Goal: Transaction & Acquisition: Purchase product/service

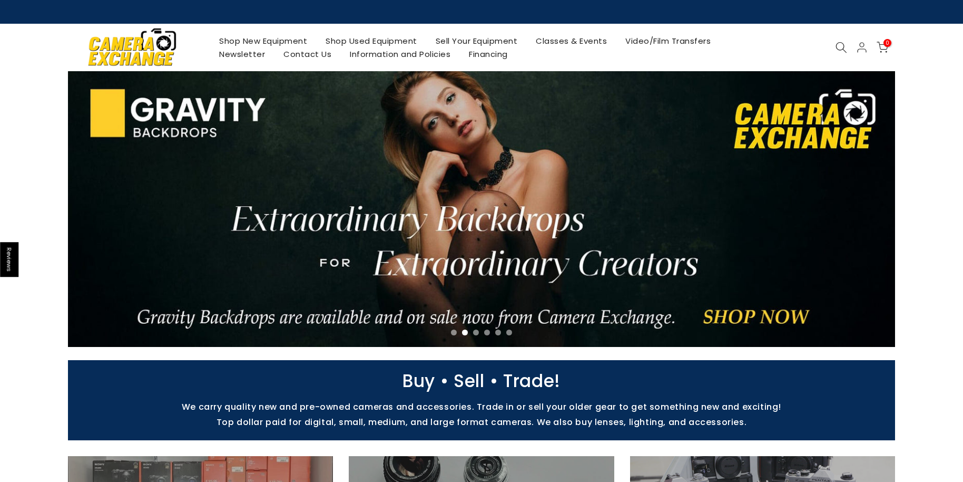
click at [392, 42] on link "Shop Used Equipment" at bounding box center [372, 40] width 110 height 13
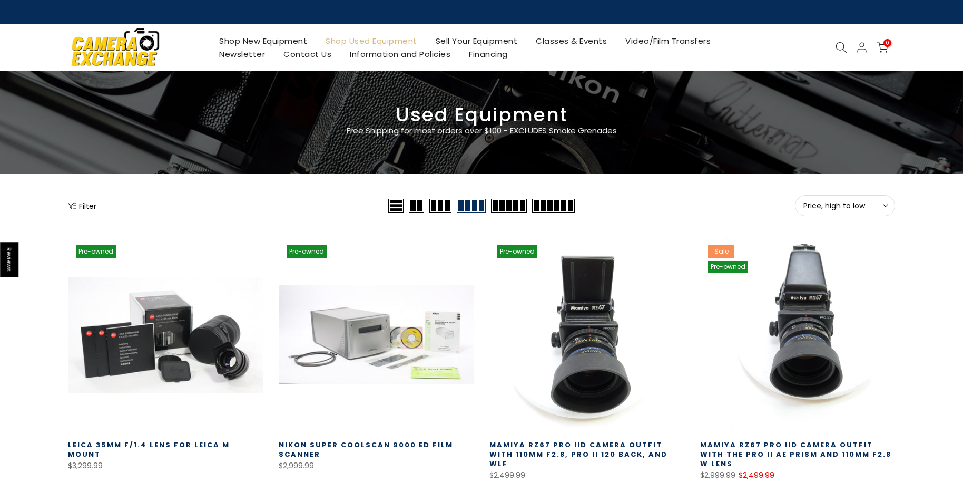
click at [88, 205] on button "Filter" at bounding box center [82, 205] width 28 height 11
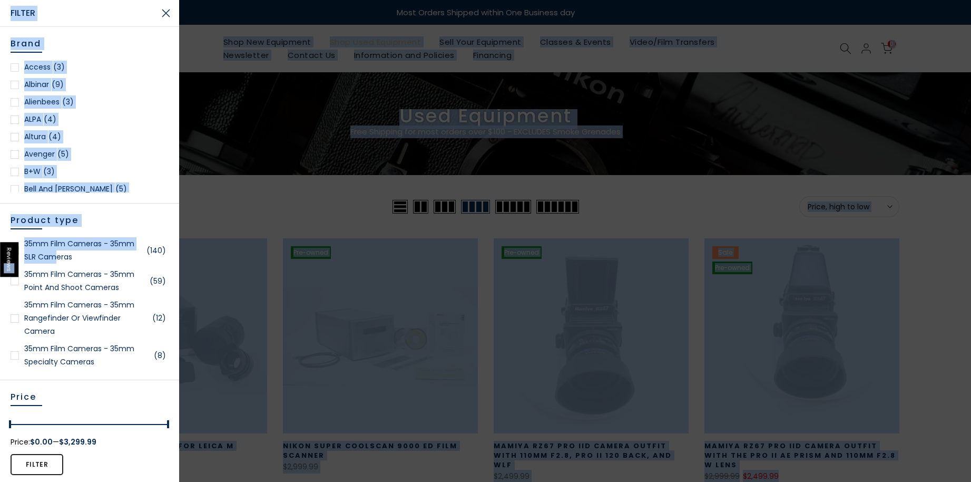
drag, startPoint x: 5, startPoint y: 264, endPoint x: 55, endPoint y: 260, distance: 50.2
click at [14, 285] on div at bounding box center [15, 281] width 8 height 8
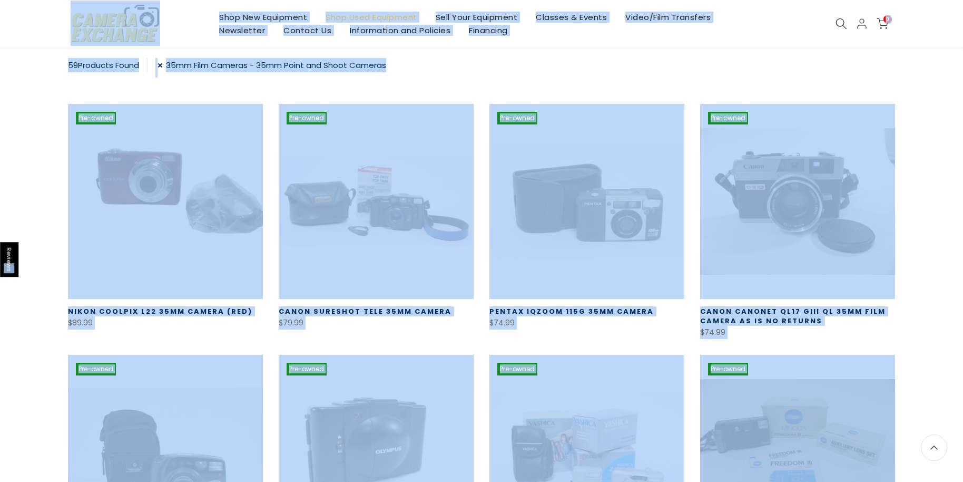
scroll to position [184, 0]
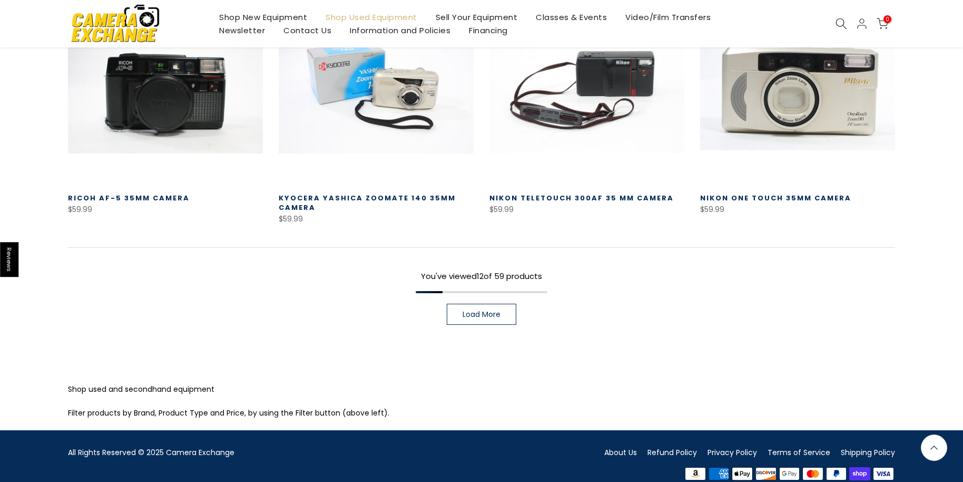
scroll to position [799, 0]
click at [489, 323] on link "Load More" at bounding box center [482, 314] width 70 height 21
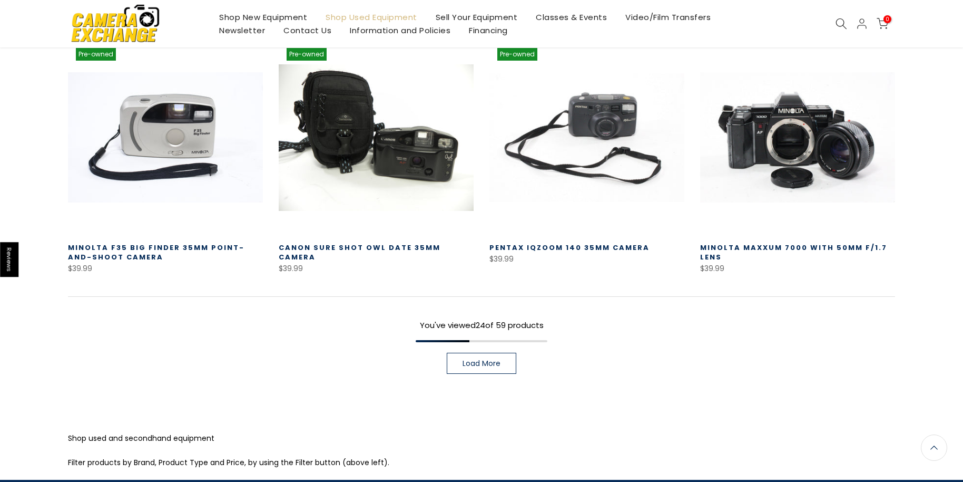
scroll to position [1502, 0]
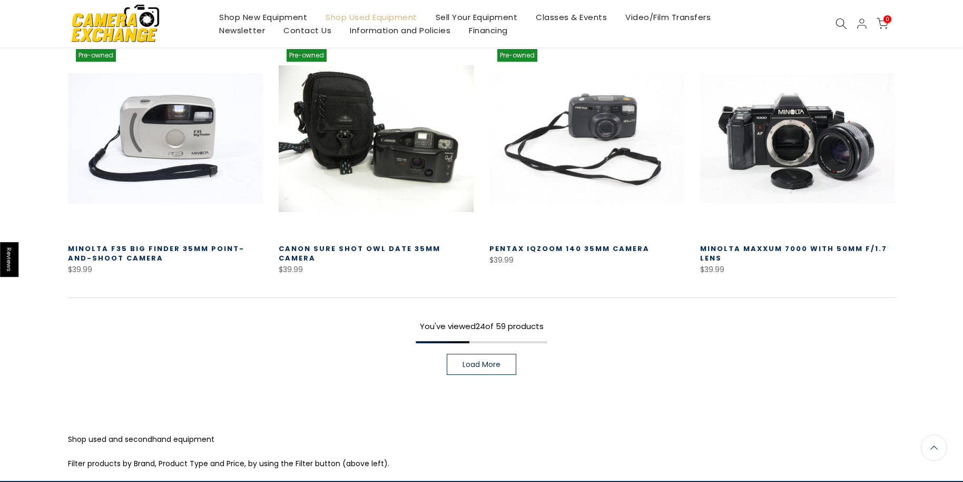
click at [469, 366] on span "Load More" at bounding box center [482, 363] width 38 height 7
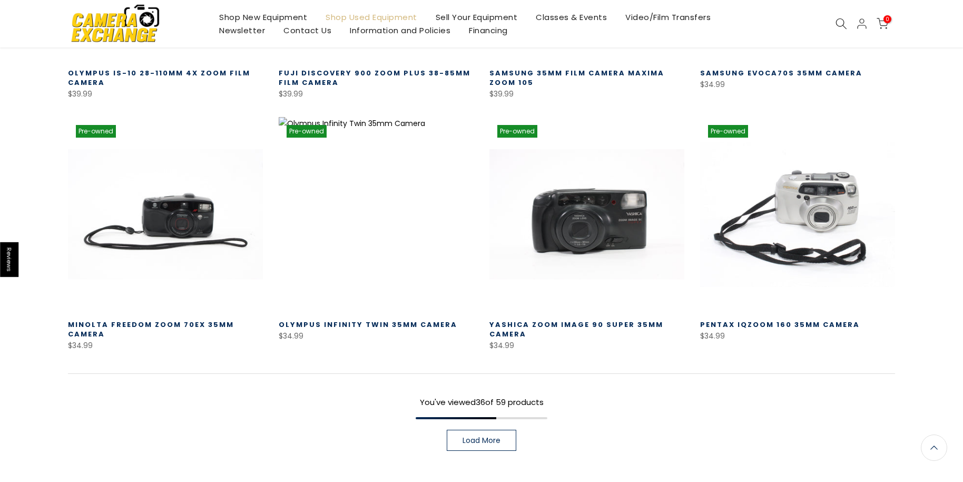
scroll to position [2294, 0]
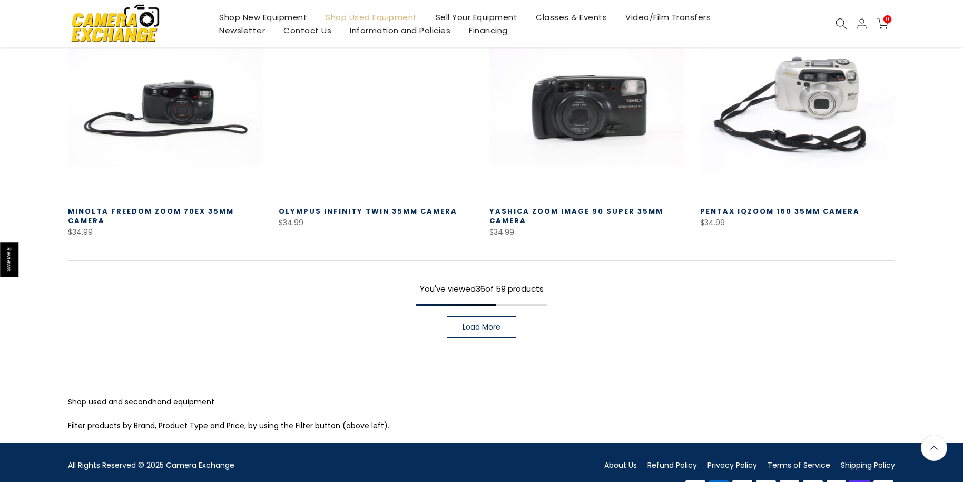
click at [493, 327] on span "Load More" at bounding box center [482, 326] width 38 height 7
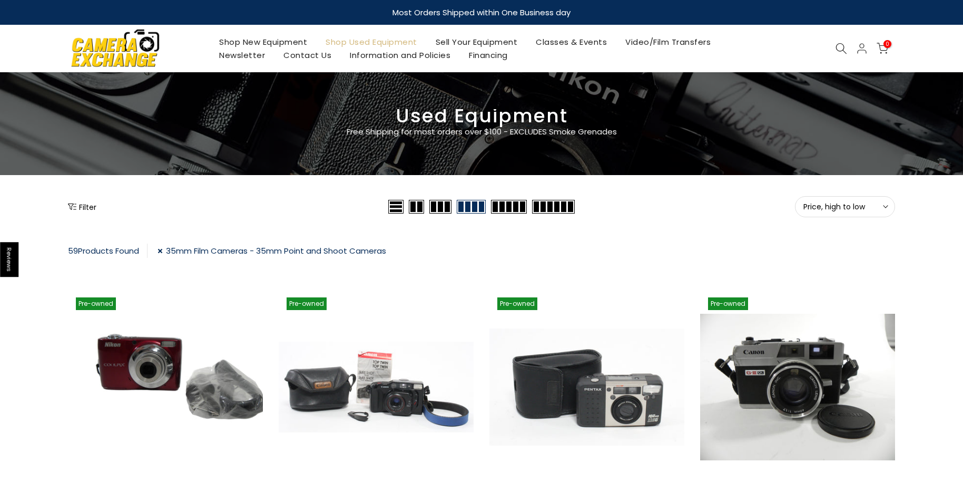
click at [90, 210] on button "Filter" at bounding box center [82, 206] width 28 height 11
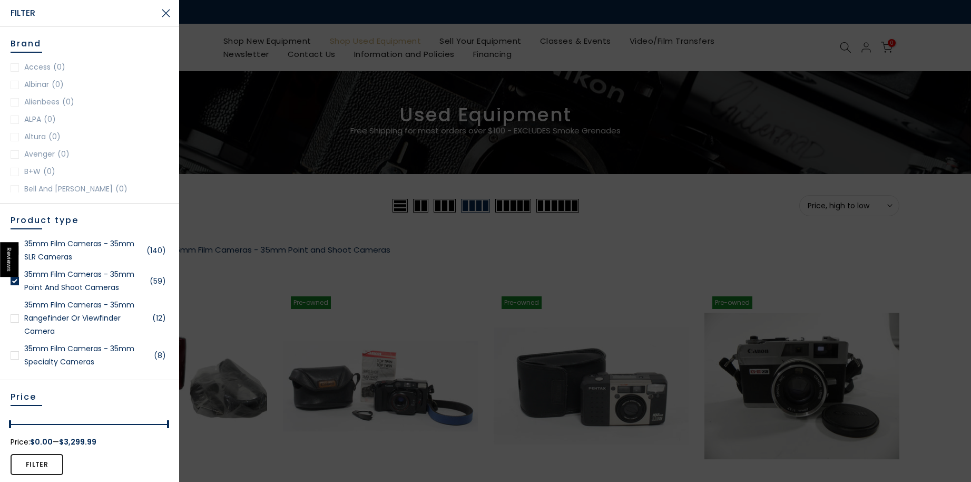
click at [66, 248] on link "35mm Film Cameras - 35mm SLR Cameras (140)" at bounding box center [90, 250] width 158 height 26
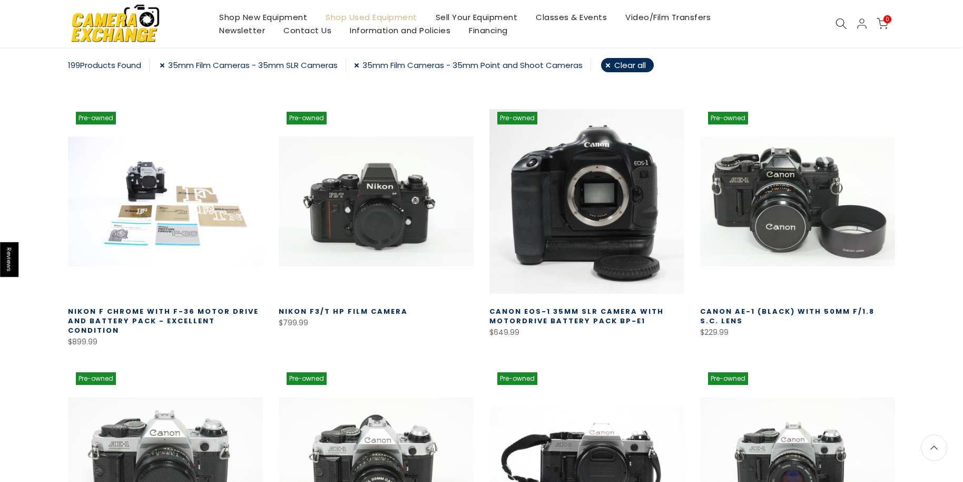
scroll to position [184, 0]
click at [358, 65] on link "35mm Film Cameras - 35mm Point and Shoot Cameras" at bounding box center [472, 65] width 237 height 14
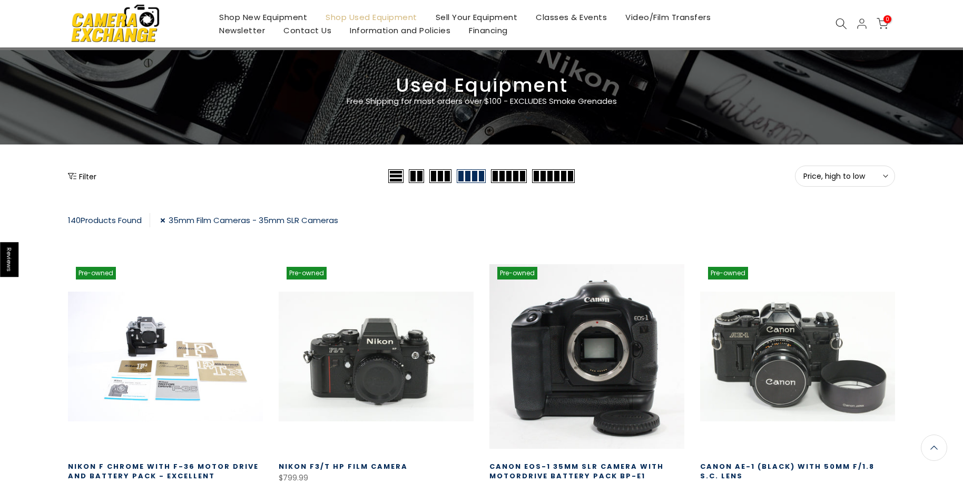
scroll to position [10, 0]
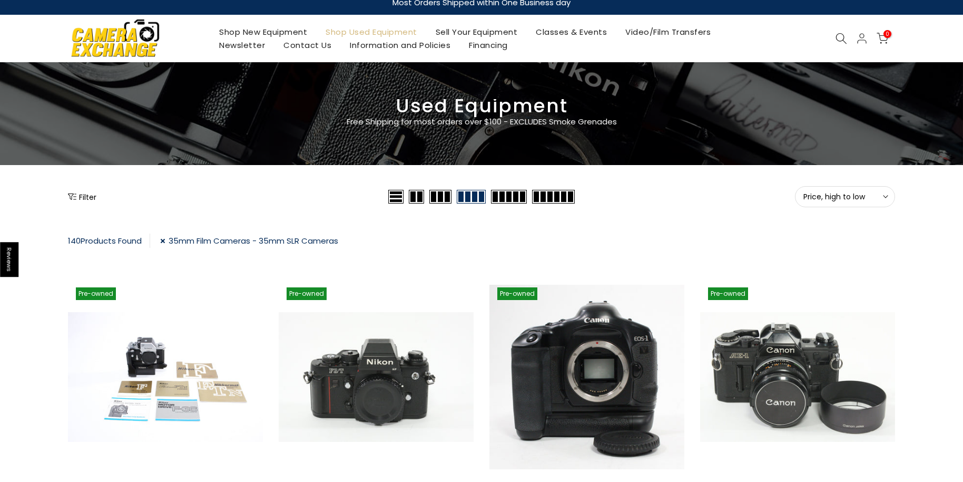
click at [864, 200] on span "Price, high to low" at bounding box center [845, 196] width 83 height 9
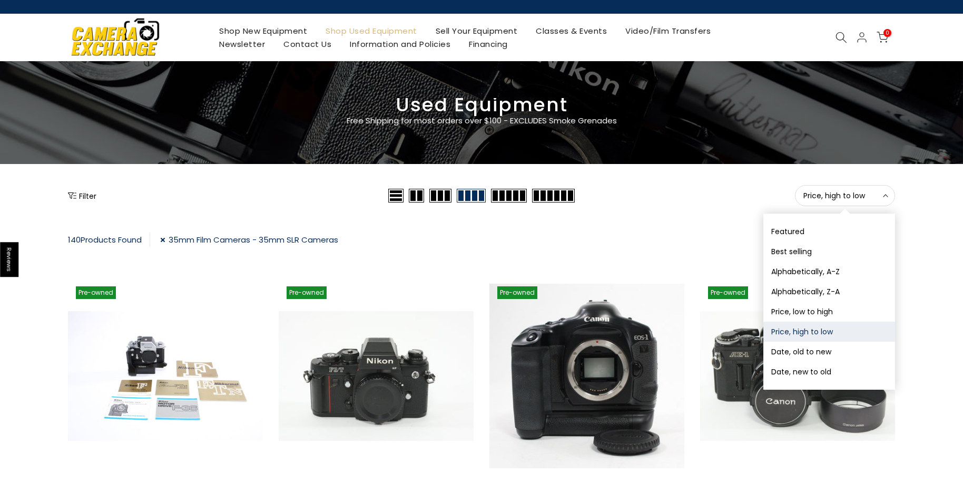
scroll to position [12, 0]
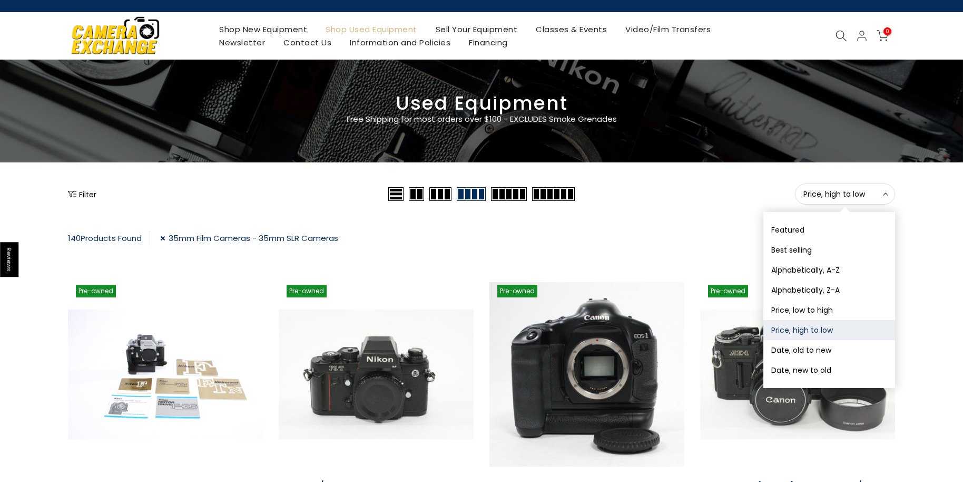
click at [832, 330] on button "Price, high to low" at bounding box center [830, 330] width 132 height 20
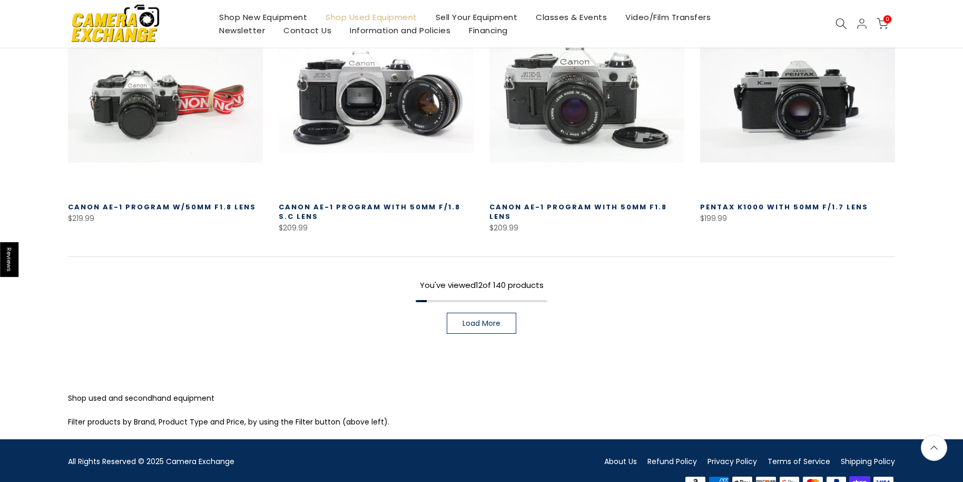
scroll to position [799, 0]
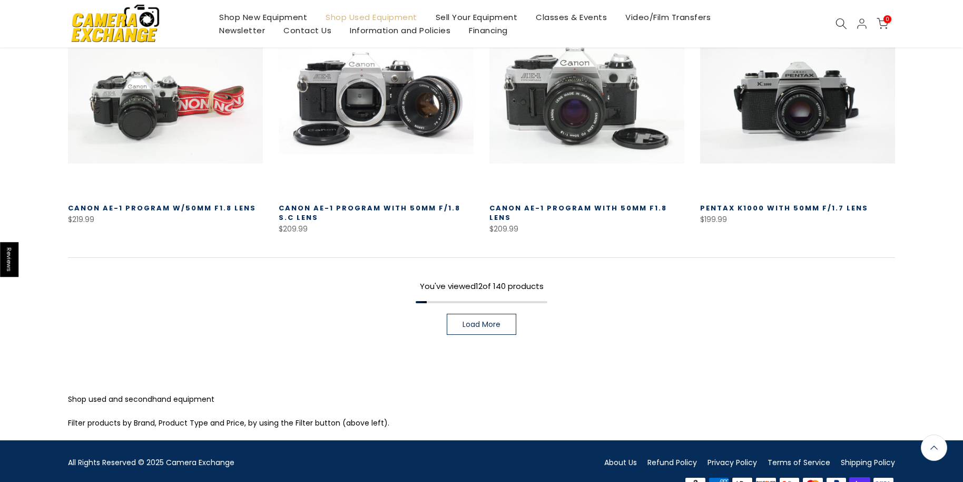
click at [474, 320] on link "Load More" at bounding box center [482, 324] width 70 height 21
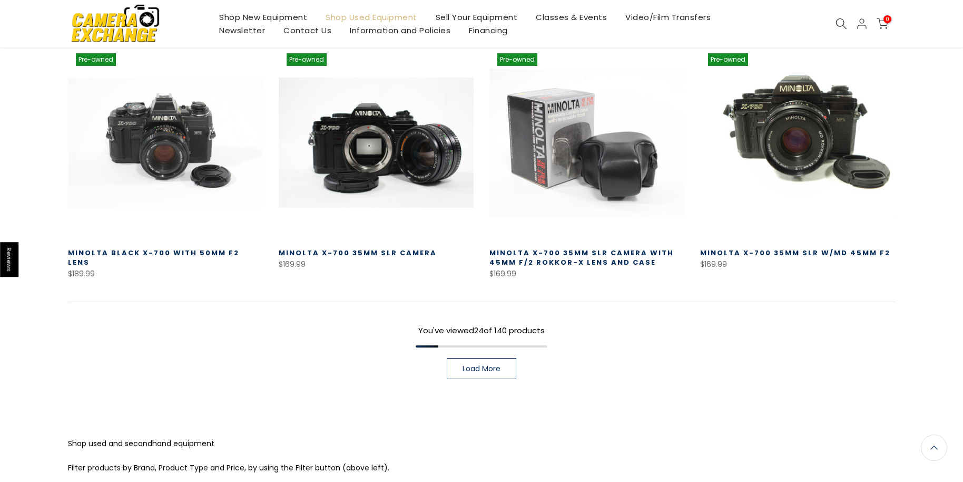
scroll to position [1568, 0]
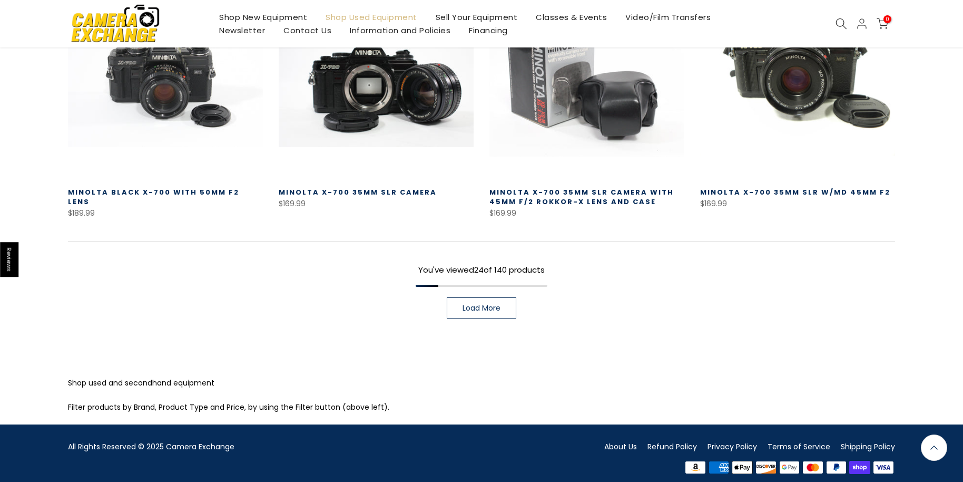
click at [489, 304] on span "Load More" at bounding box center [482, 307] width 38 height 7
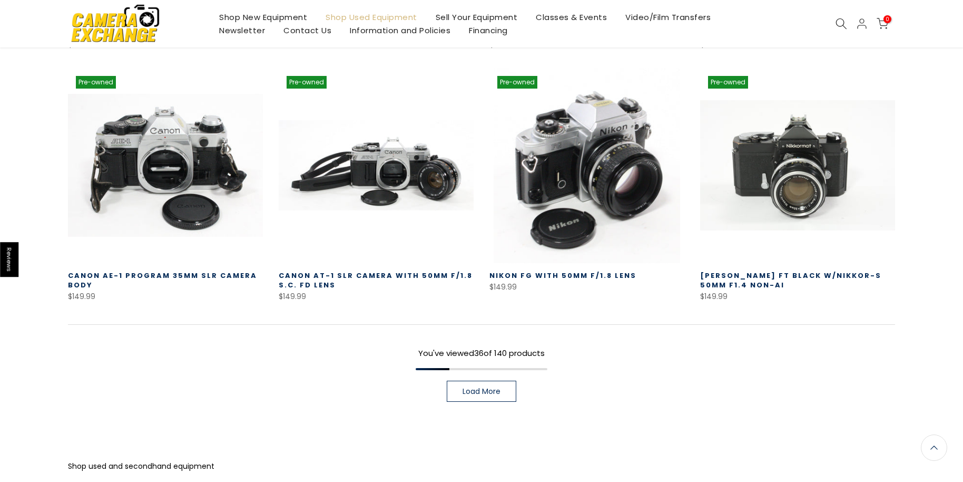
scroll to position [2271, 0]
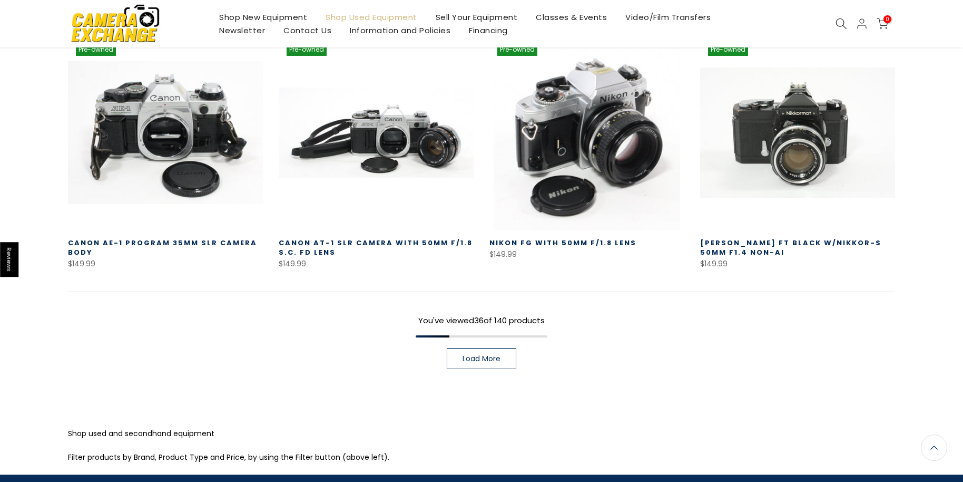
click at [491, 355] on span "Load More" at bounding box center [482, 358] width 38 height 7
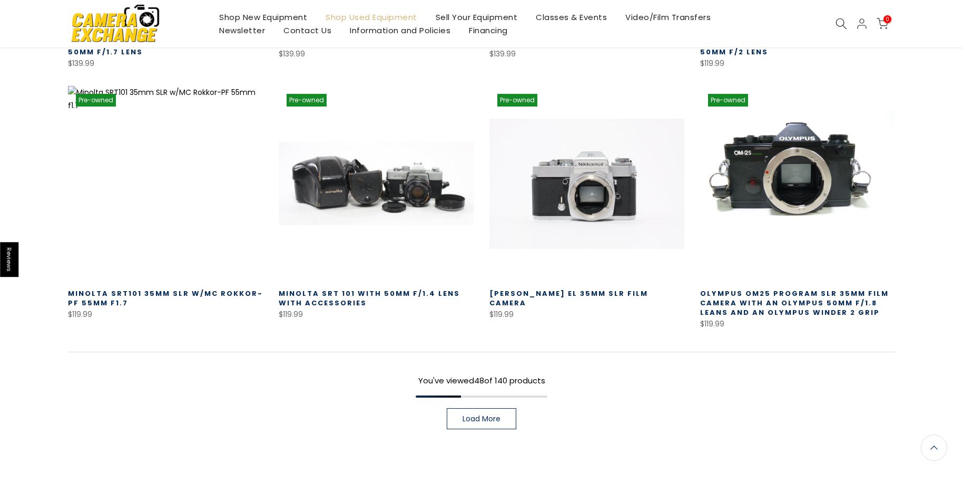
scroll to position [2975, 0]
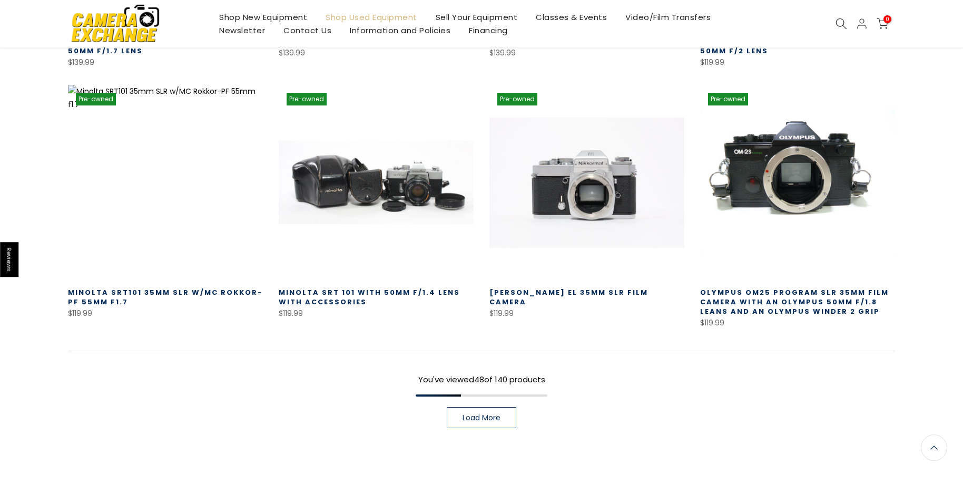
click at [481, 414] on span "Load More" at bounding box center [482, 417] width 38 height 7
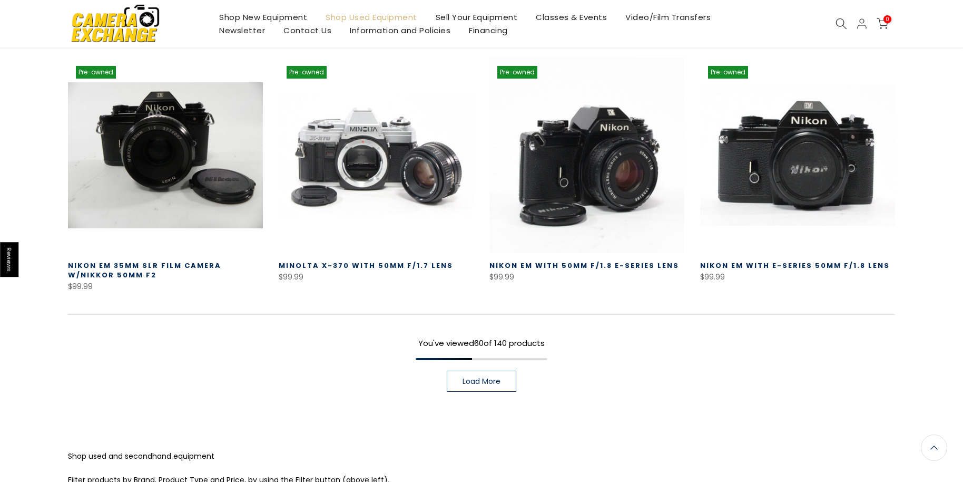
scroll to position [3765, 0]
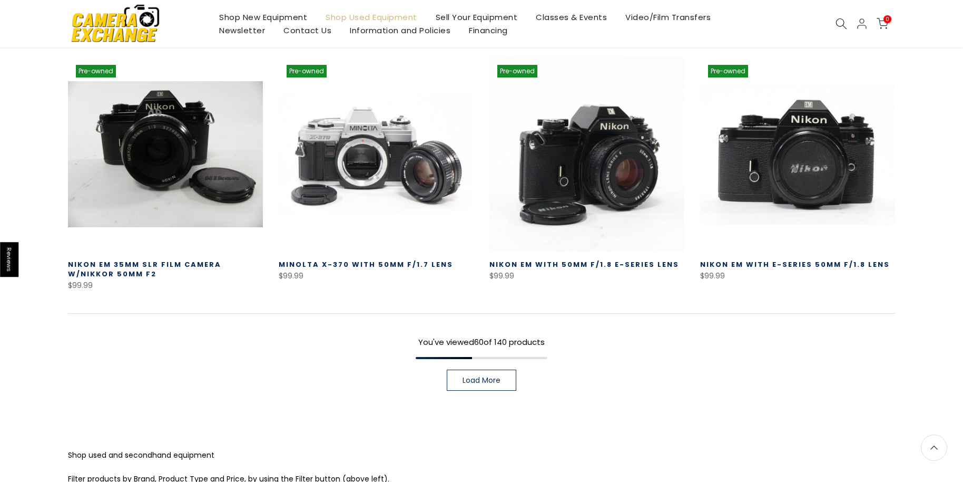
click at [492, 376] on span "Load More" at bounding box center [482, 379] width 38 height 7
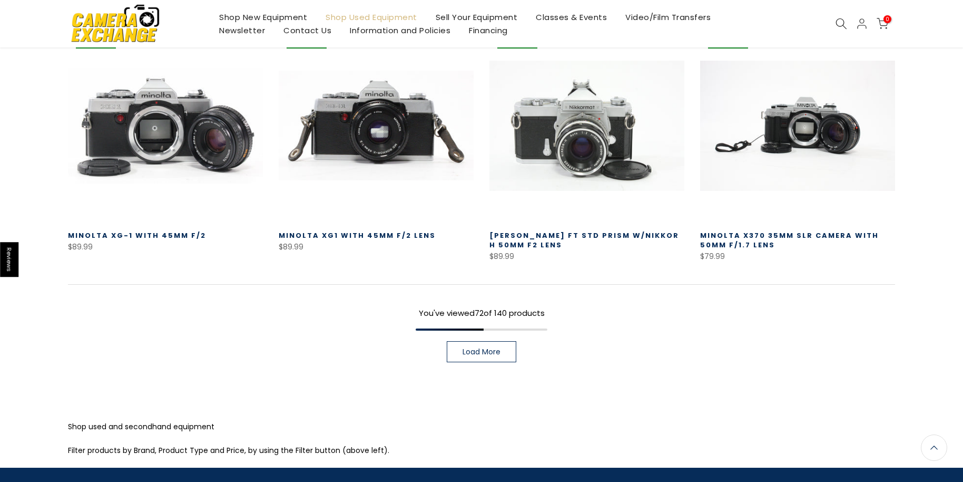
scroll to position [4556, 0]
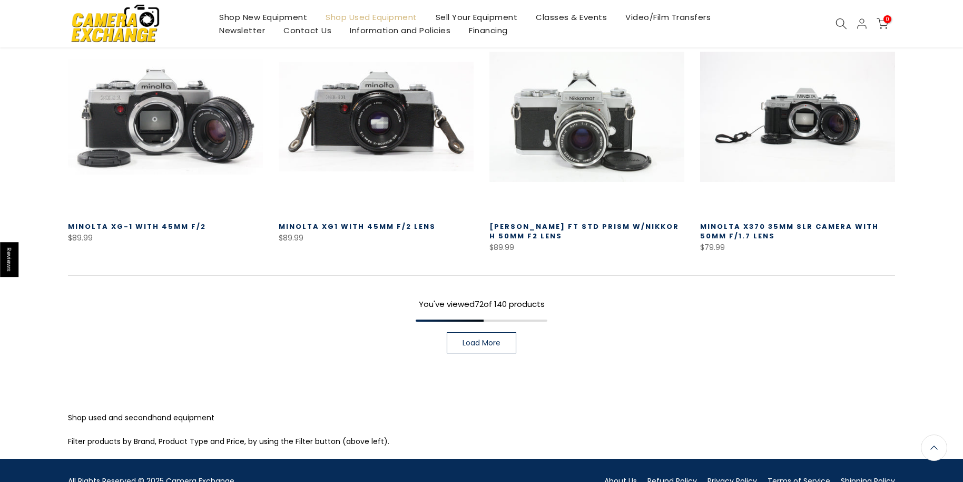
click at [479, 339] on span "Load More" at bounding box center [482, 342] width 38 height 7
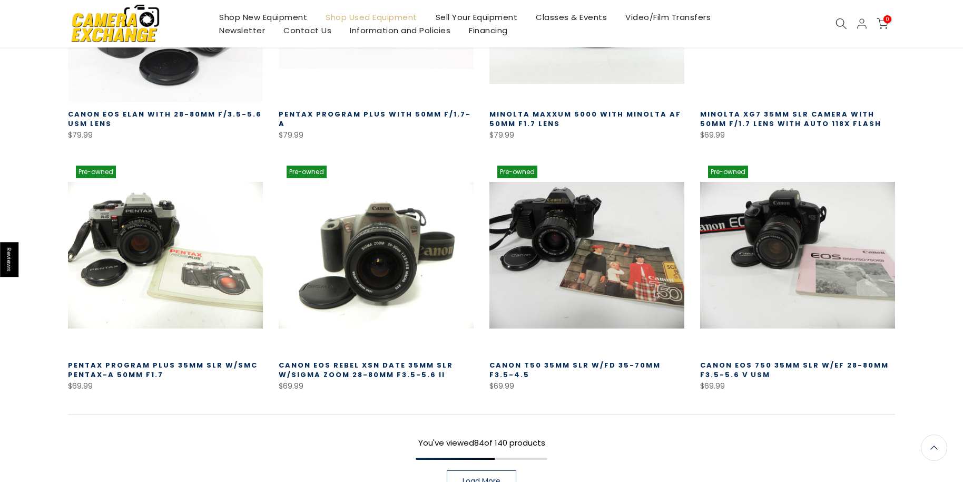
scroll to position [5258, 0]
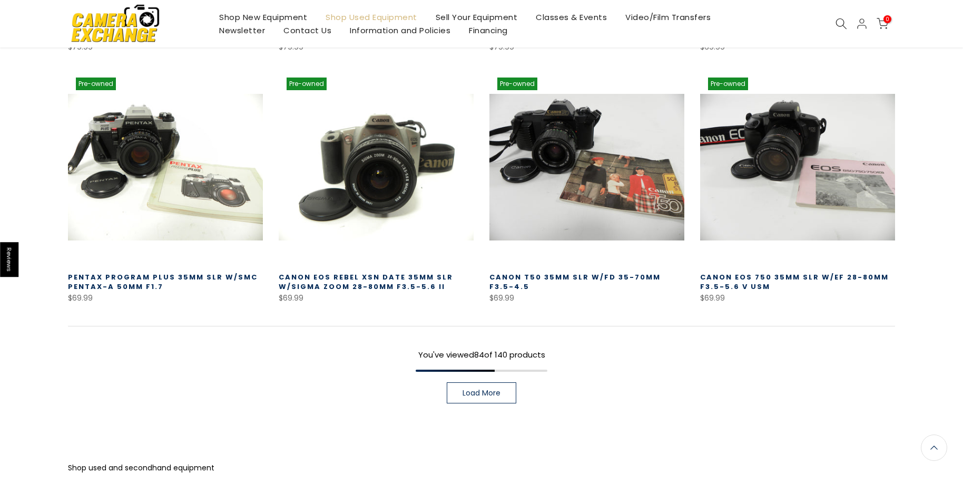
click at [480, 389] on span "Load More" at bounding box center [482, 392] width 38 height 7
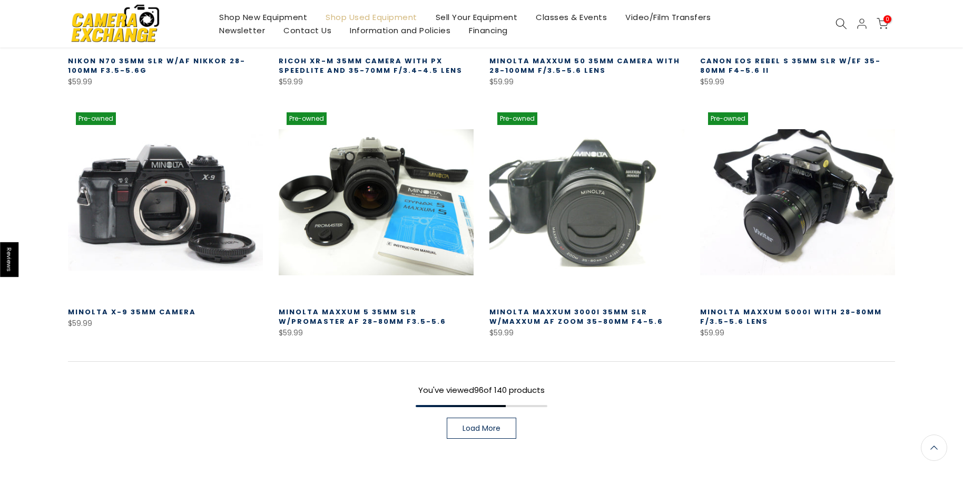
scroll to position [6048, 0]
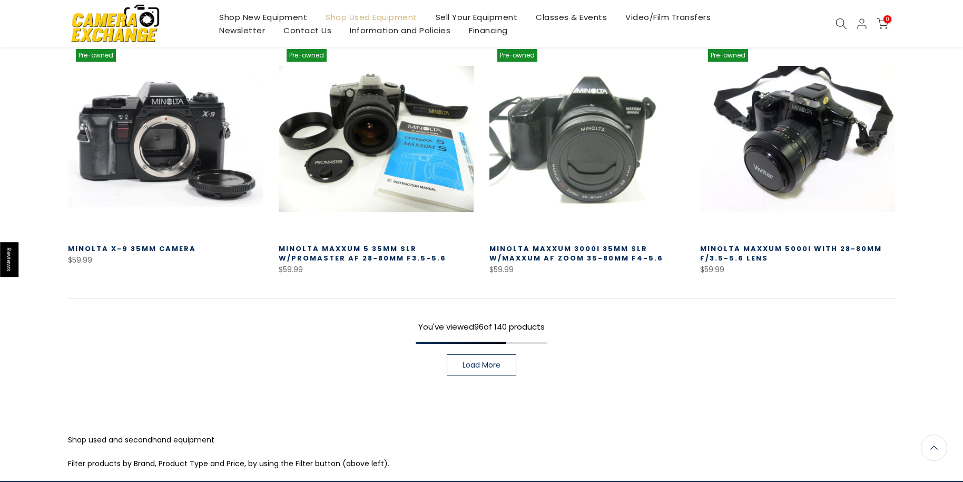
click at [469, 361] on span "Load More" at bounding box center [482, 364] width 38 height 7
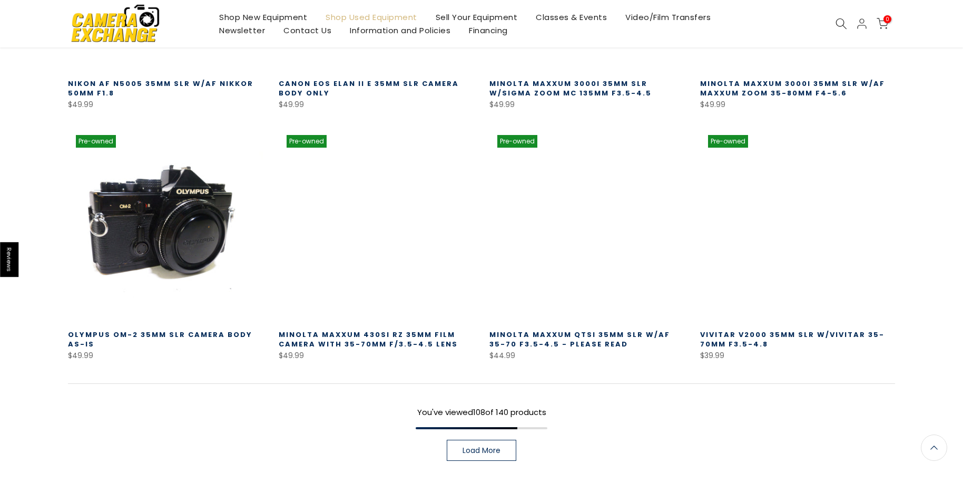
scroll to position [6751, 0]
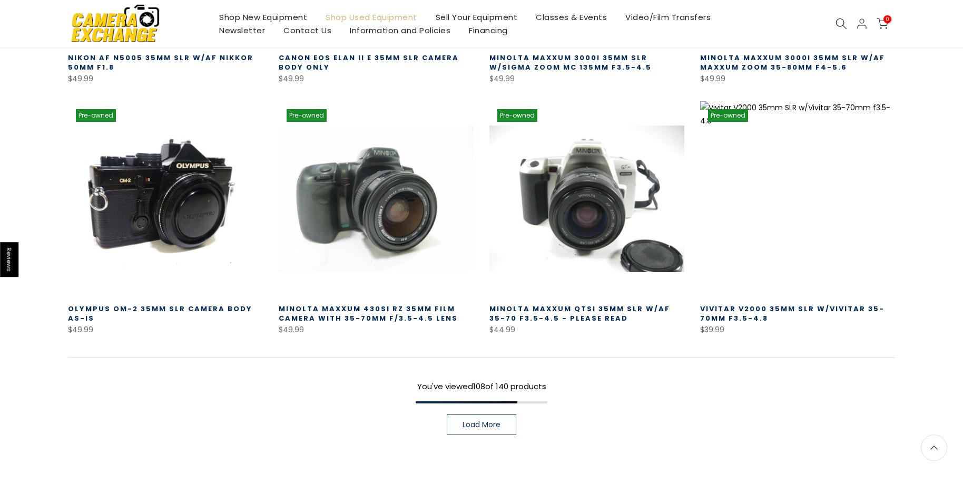
click at [493, 421] on span "Load More" at bounding box center [482, 424] width 38 height 7
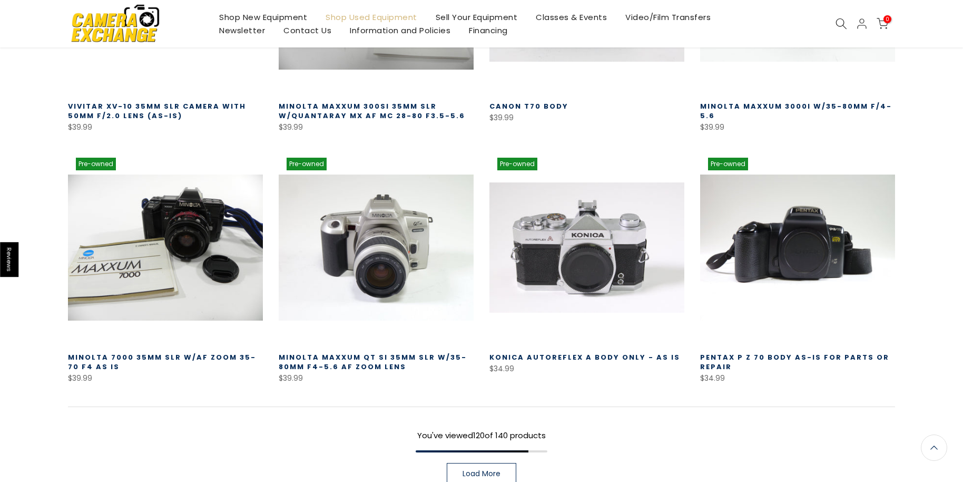
scroll to position [7454, 0]
click at [479, 470] on link "Load More" at bounding box center [482, 473] width 70 height 21
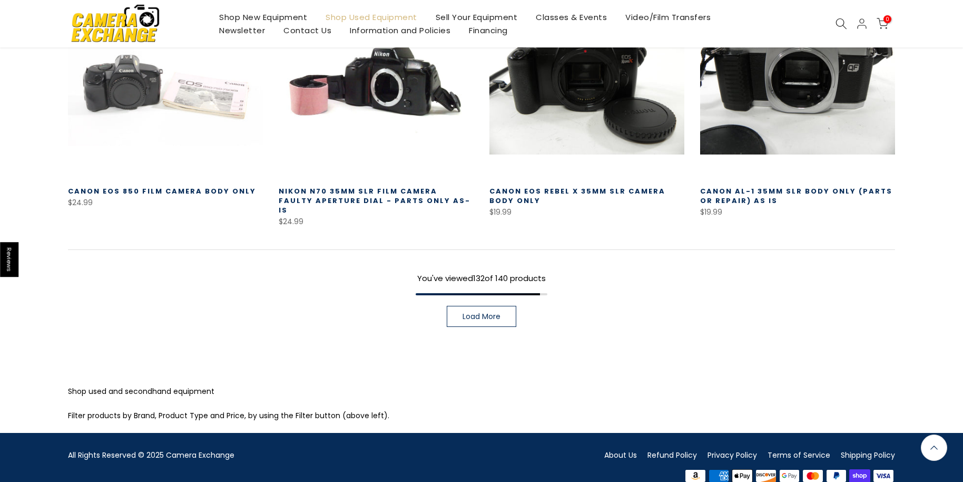
scroll to position [8372, 0]
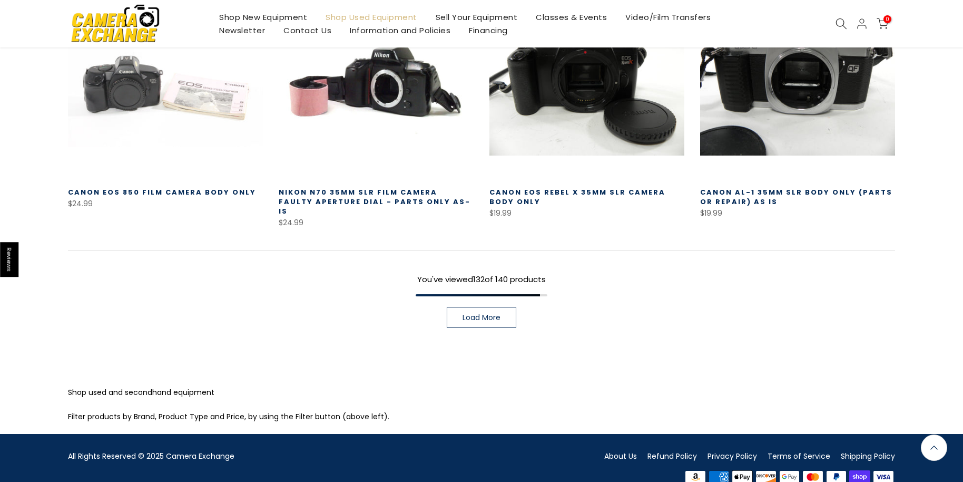
click at [492, 314] on span "Load More" at bounding box center [482, 317] width 38 height 7
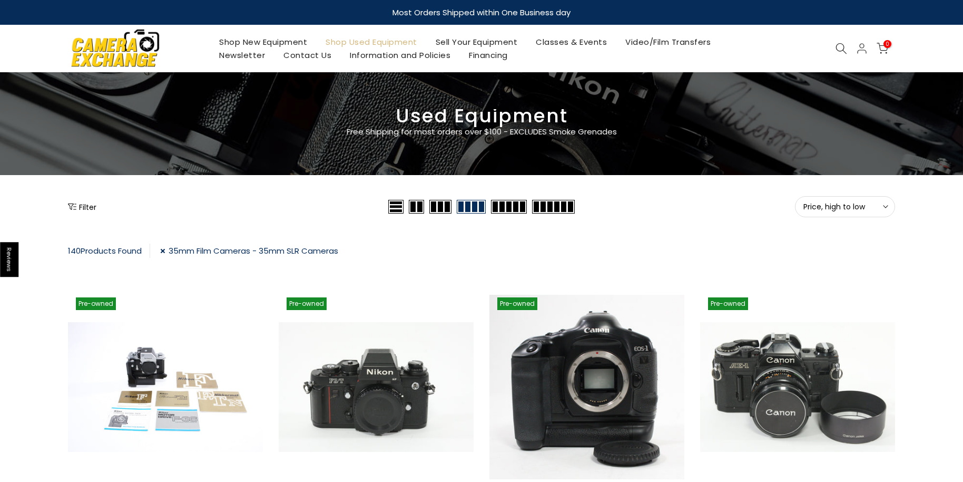
click at [86, 207] on button "Filter" at bounding box center [82, 206] width 28 height 11
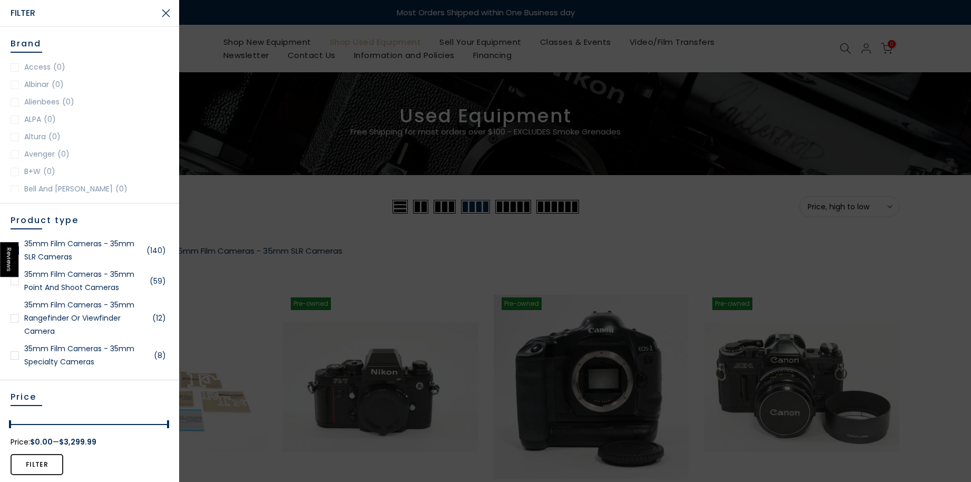
click at [15, 319] on div at bounding box center [15, 318] width 8 height 8
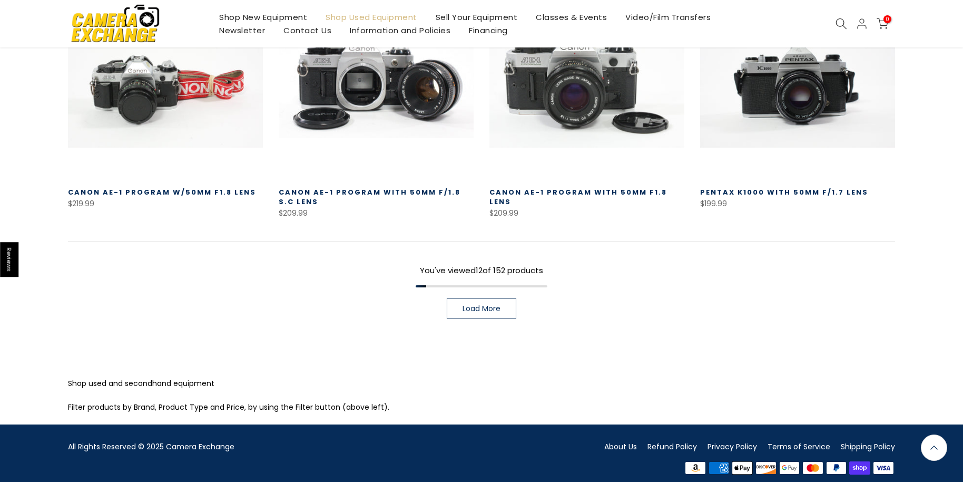
scroll to position [815, 0]
click at [492, 307] on link "Load More" at bounding box center [482, 308] width 70 height 21
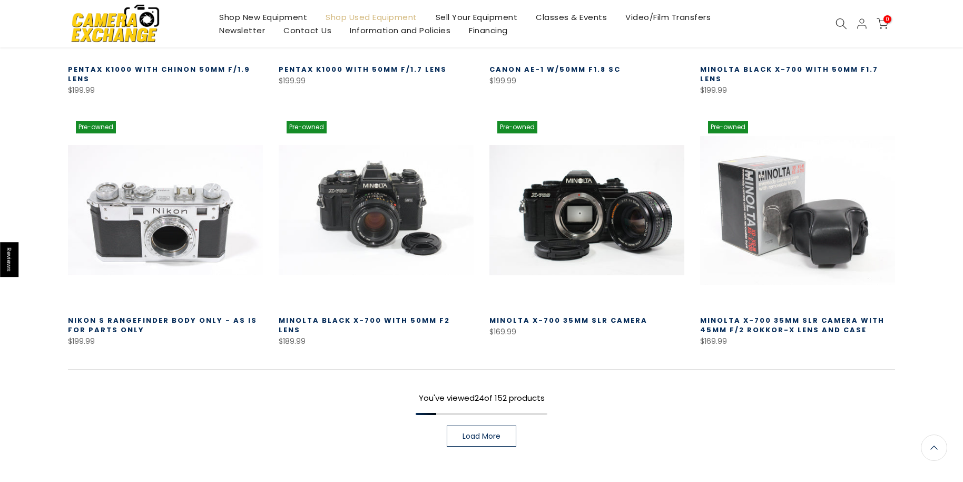
scroll to position [1518, 0]
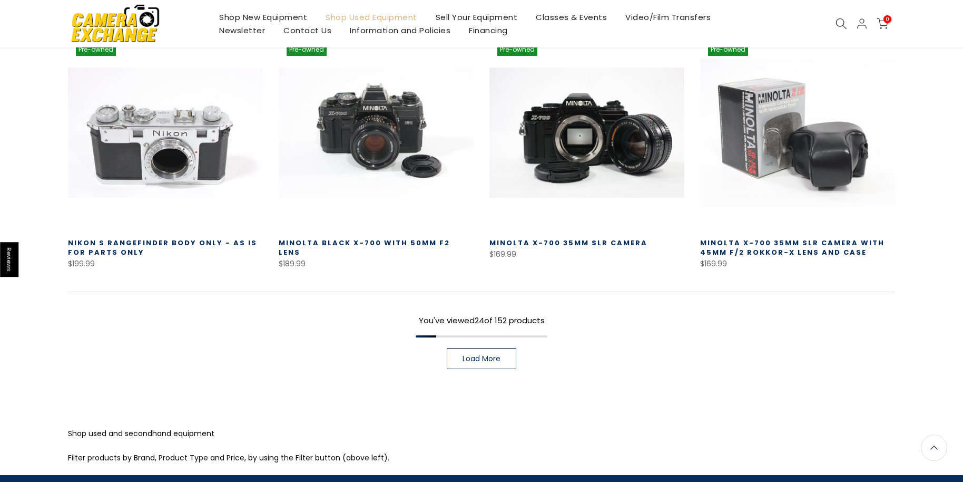
click at [474, 355] on span "Load More" at bounding box center [482, 358] width 38 height 7
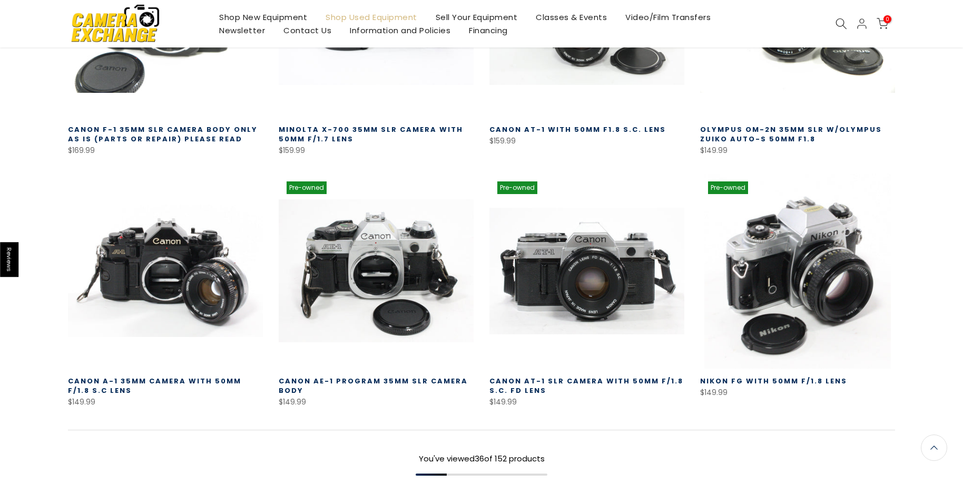
scroll to position [2221, 0]
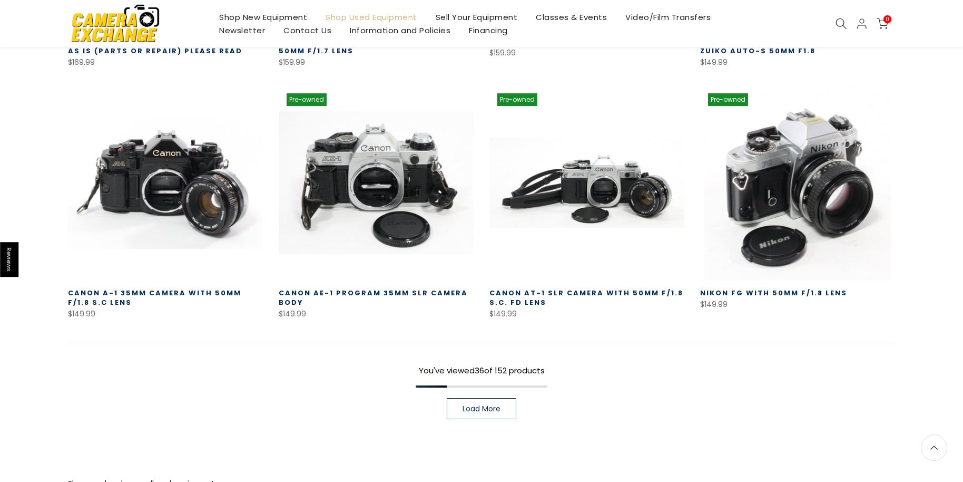
click at [504, 398] on link "Load More" at bounding box center [482, 408] width 70 height 21
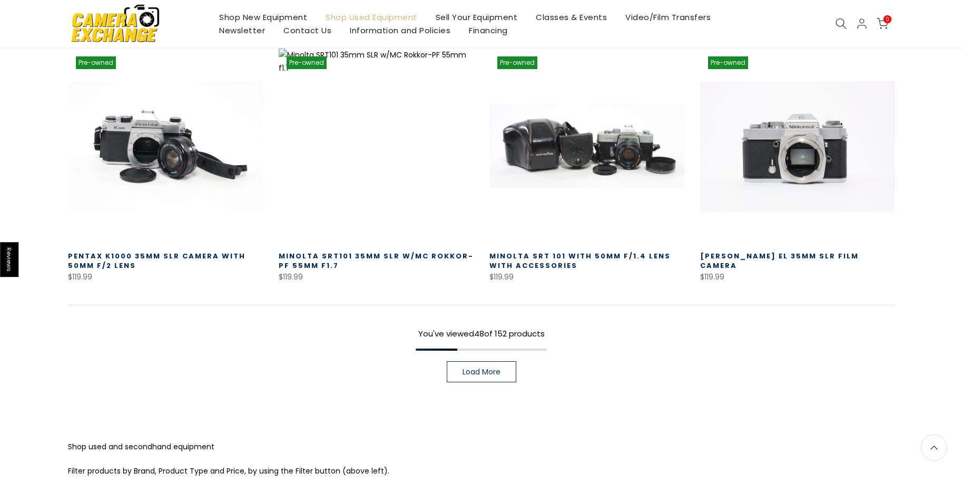
scroll to position [3012, 0]
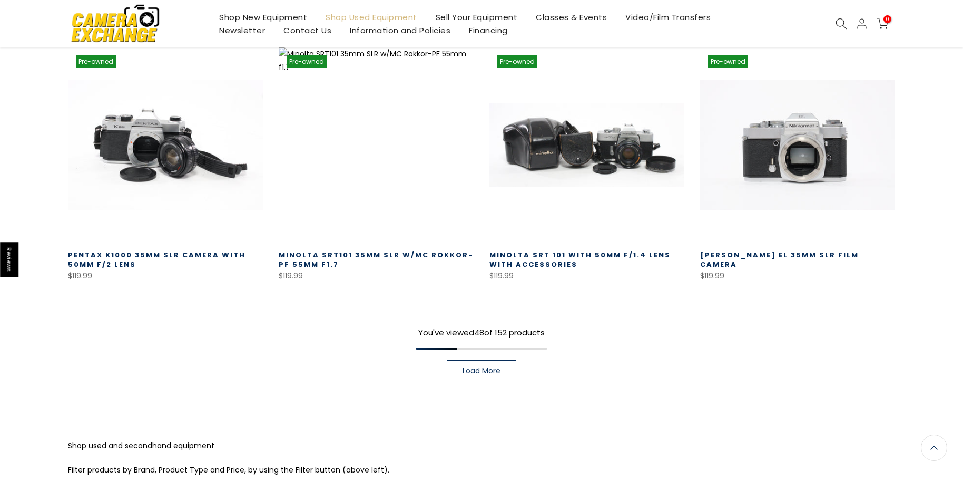
click at [491, 367] on span "Load More" at bounding box center [482, 370] width 38 height 7
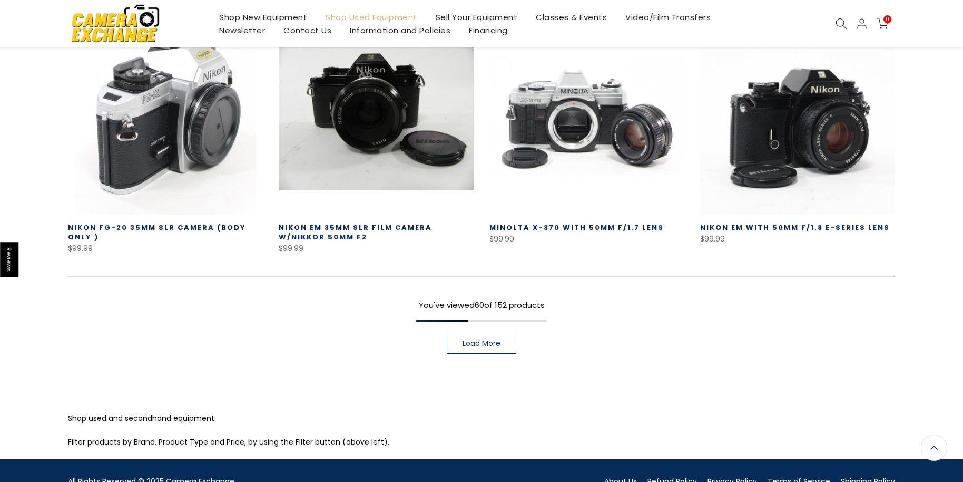
scroll to position [3802, 0]
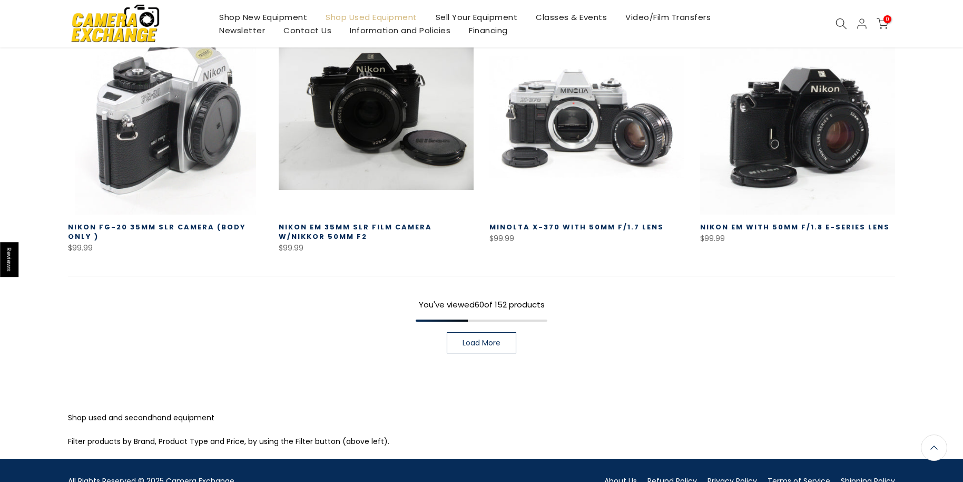
click at [467, 339] on span "Load More" at bounding box center [482, 342] width 38 height 7
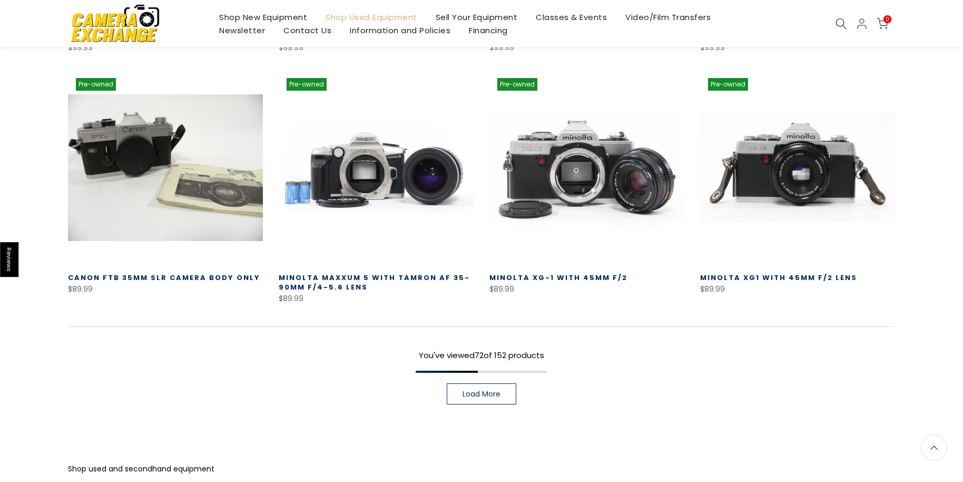
scroll to position [4504, 0]
click at [491, 389] on span "Load More" at bounding box center [482, 392] width 38 height 7
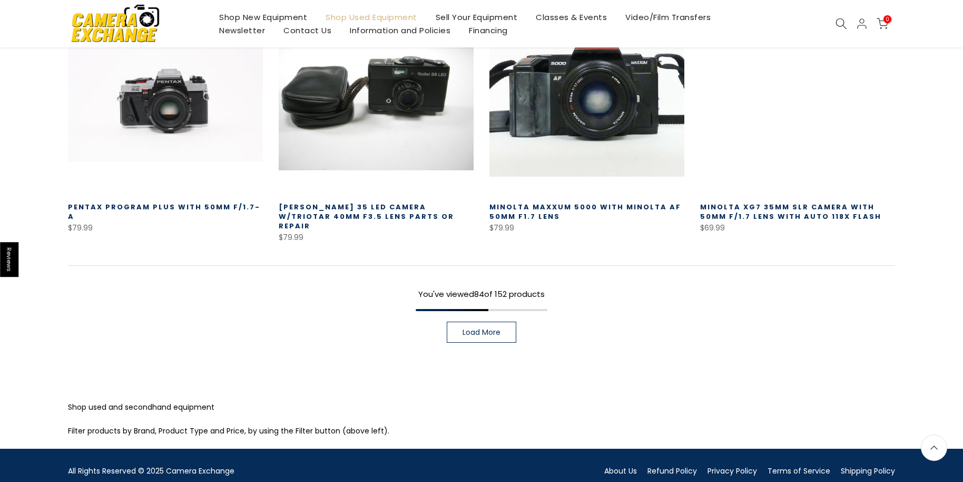
scroll to position [5343, 0]
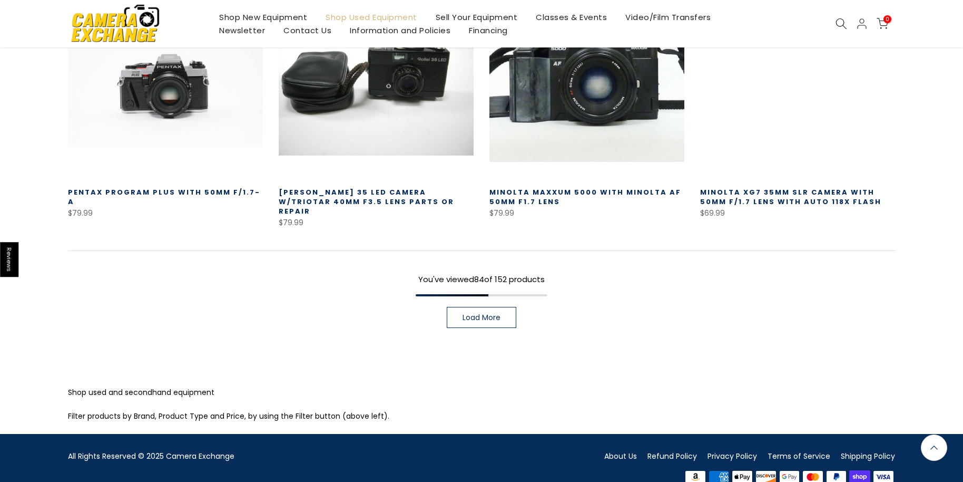
click at [490, 314] on span "Load More" at bounding box center [482, 317] width 38 height 7
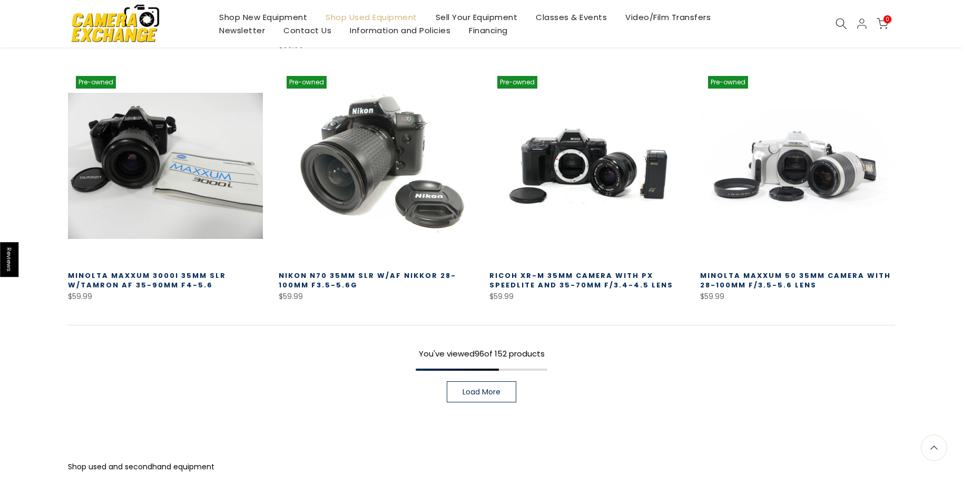
scroll to position [6044, 0]
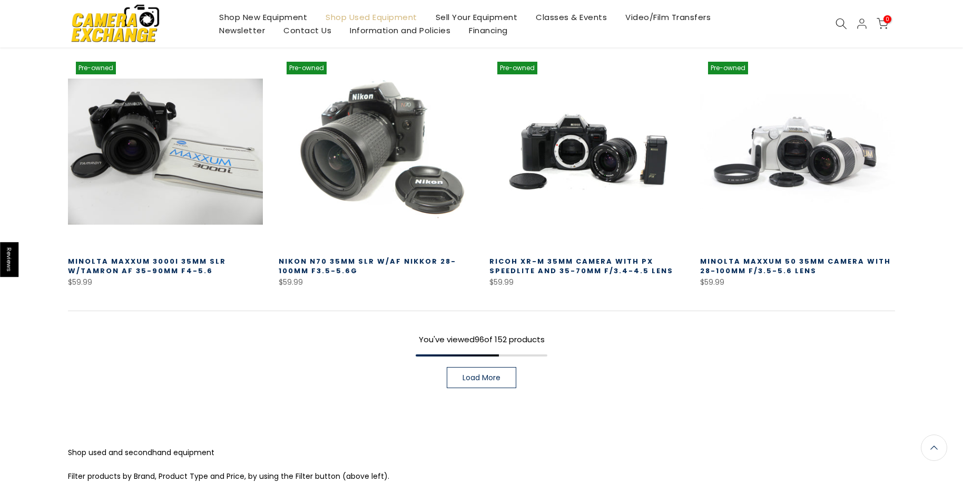
click at [478, 374] on span "Load More" at bounding box center [482, 377] width 38 height 7
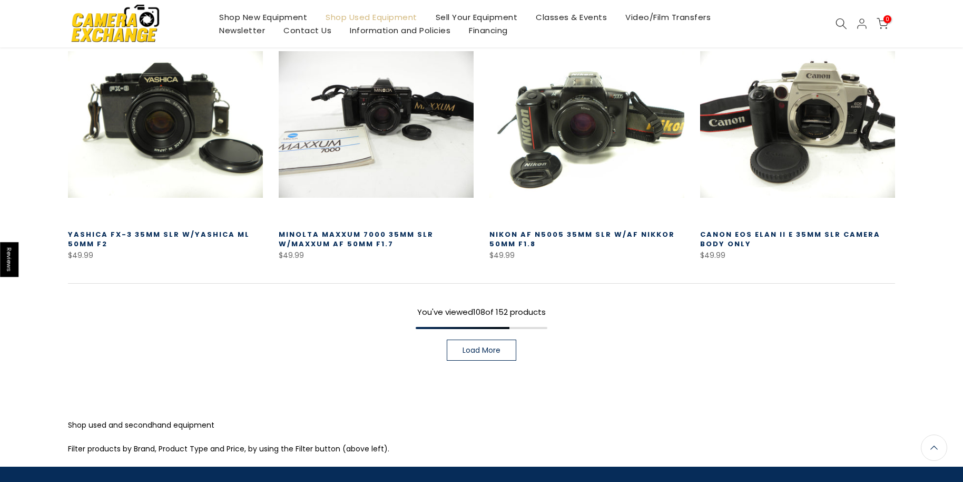
scroll to position [6868, 0]
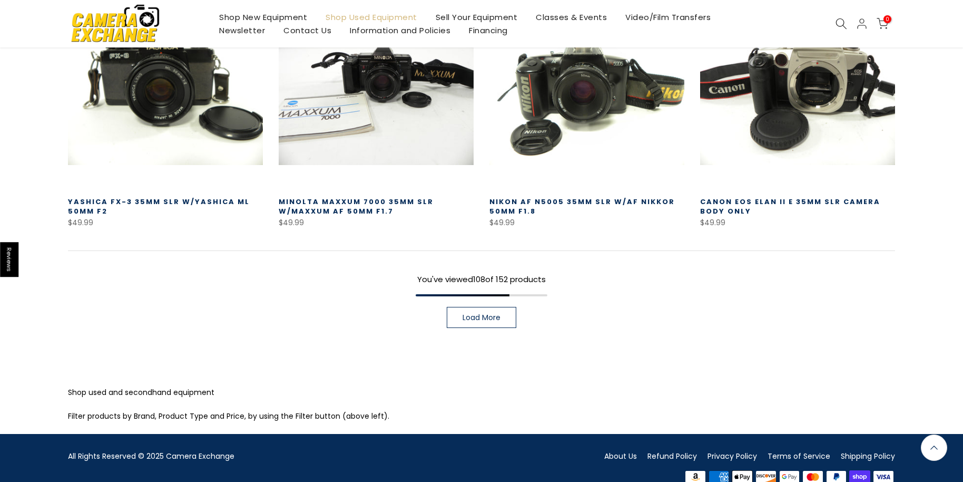
click at [476, 307] on link "Load More" at bounding box center [482, 317] width 70 height 21
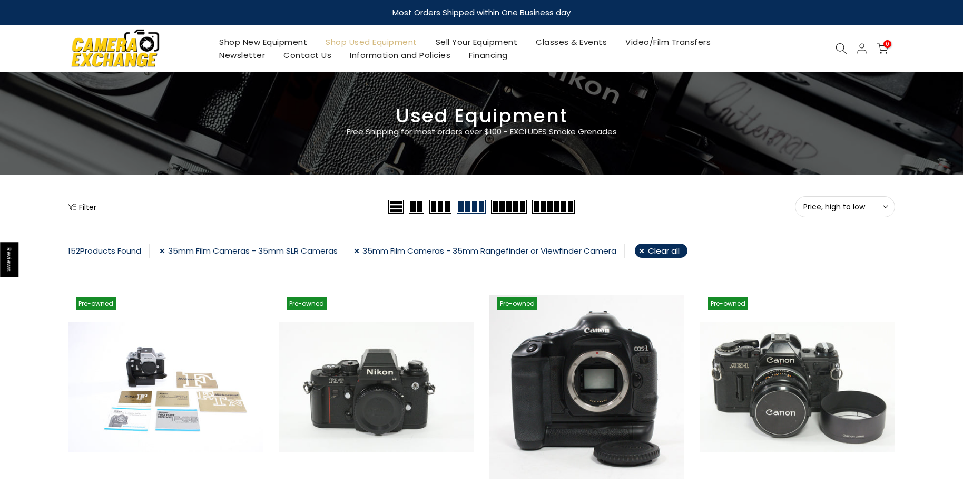
click at [161, 250] on div "152 Products Found 35mm Film Cameras - 35mm SLR Cameras 35mm Film Cameras - 35m…" at bounding box center [481, 252] width 827 height 19
click at [164, 250] on link "35mm Film Cameras - 35mm SLR Cameras" at bounding box center [253, 250] width 187 height 14
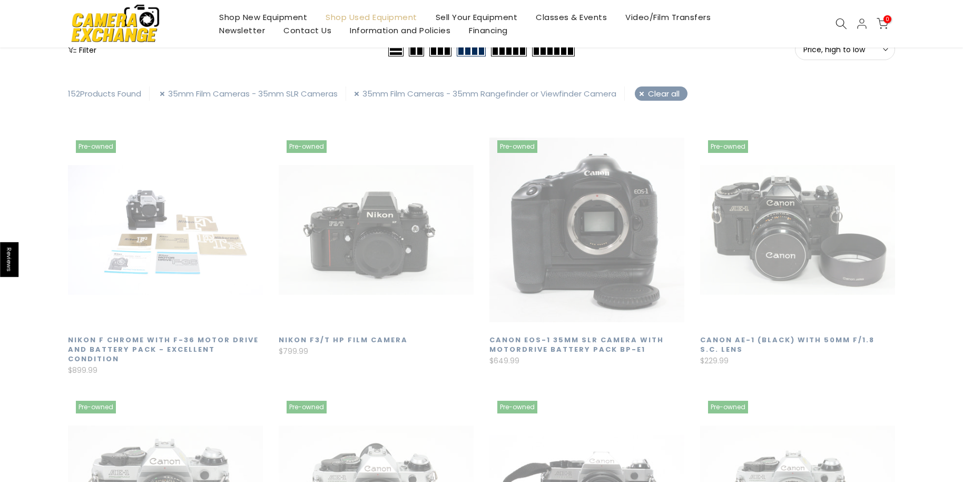
scroll to position [186, 0]
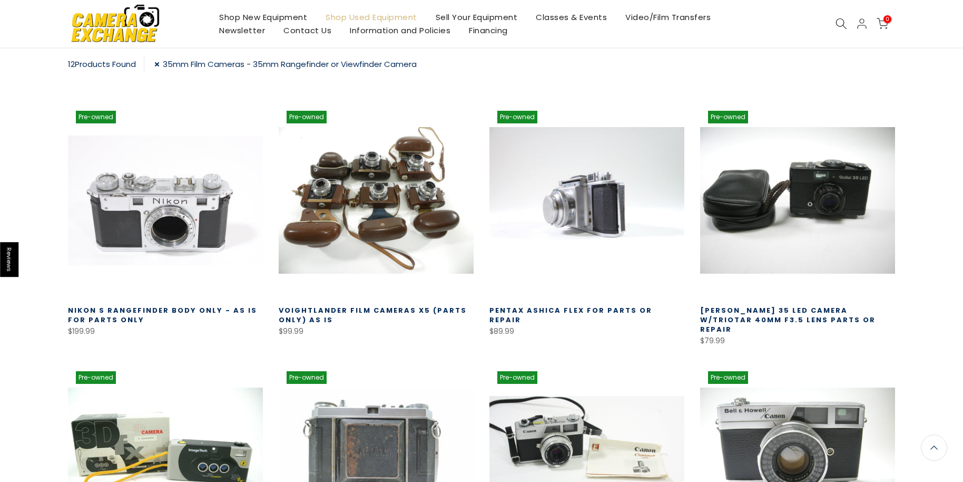
click at [160, 65] on link "35mm Film Cameras - 35mm Rangefinder or Viewfinder Camera" at bounding box center [285, 64] width 262 height 14
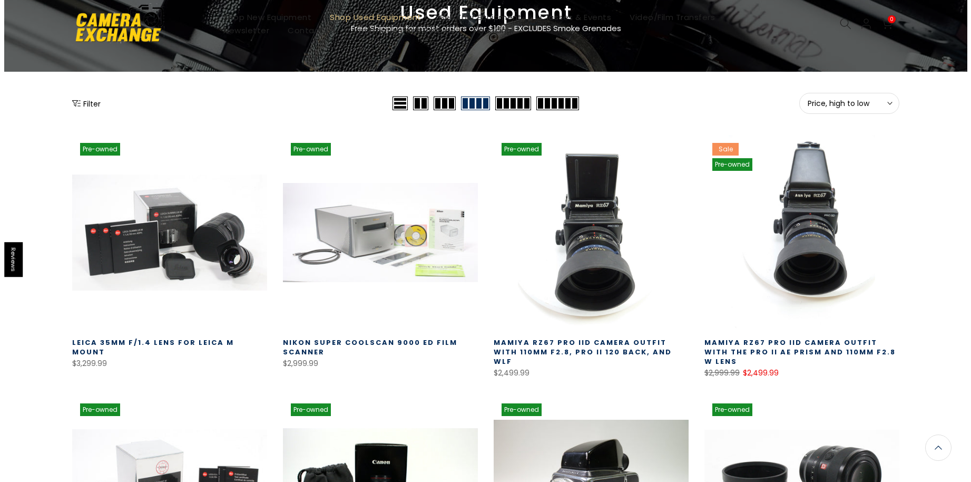
scroll to position [9, 0]
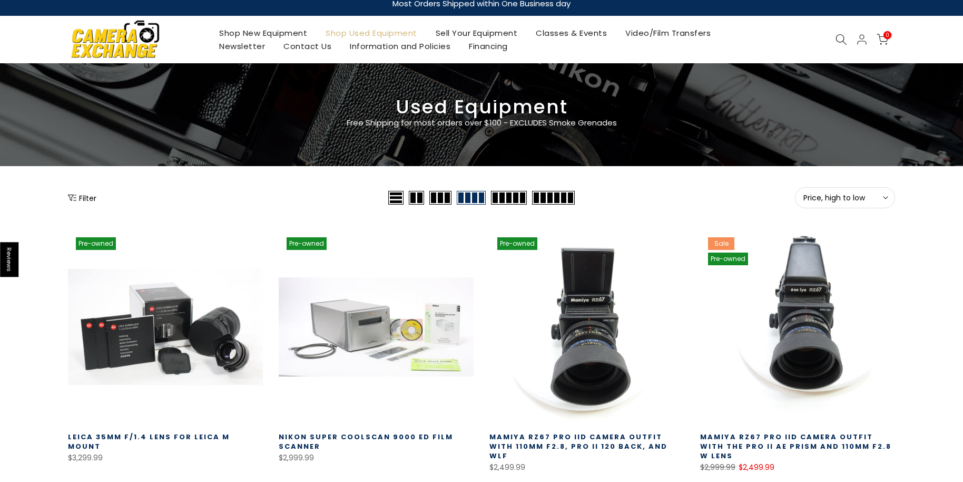
click at [84, 199] on button "Filter" at bounding box center [82, 197] width 28 height 11
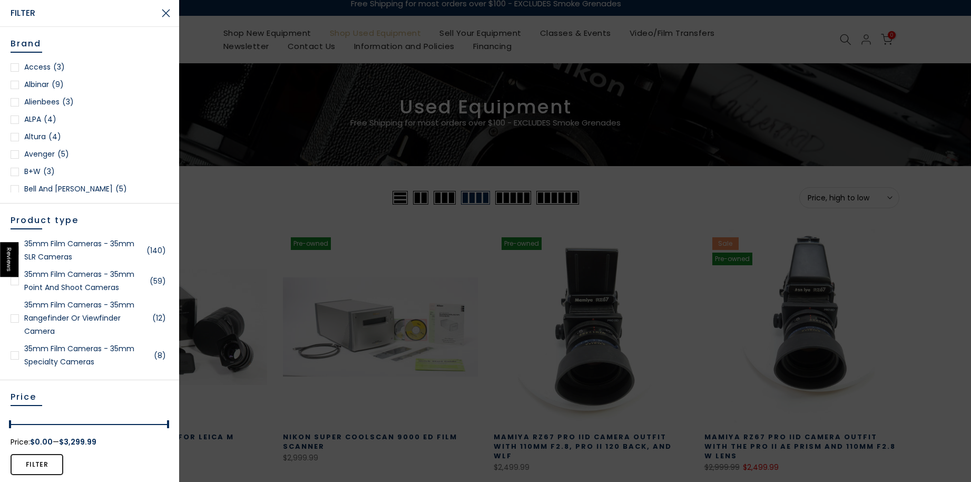
click at [12, 355] on div at bounding box center [15, 355] width 8 height 8
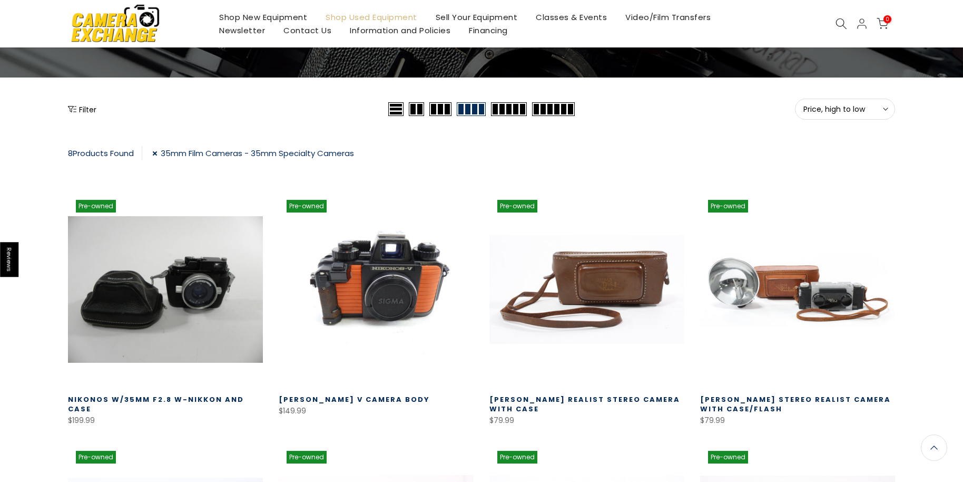
scroll to position [9, 0]
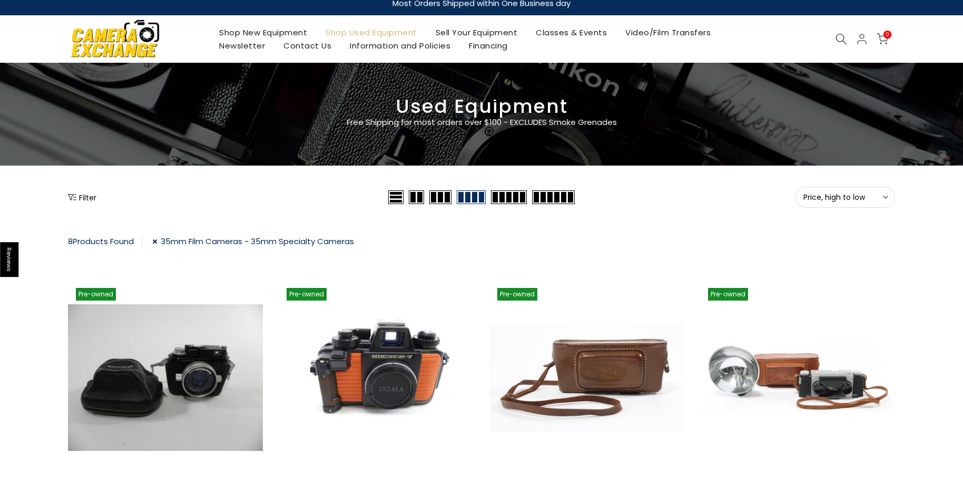
click at [157, 241] on link "35mm Film Cameras - 35mm Specialty Cameras" at bounding box center [253, 241] width 202 height 14
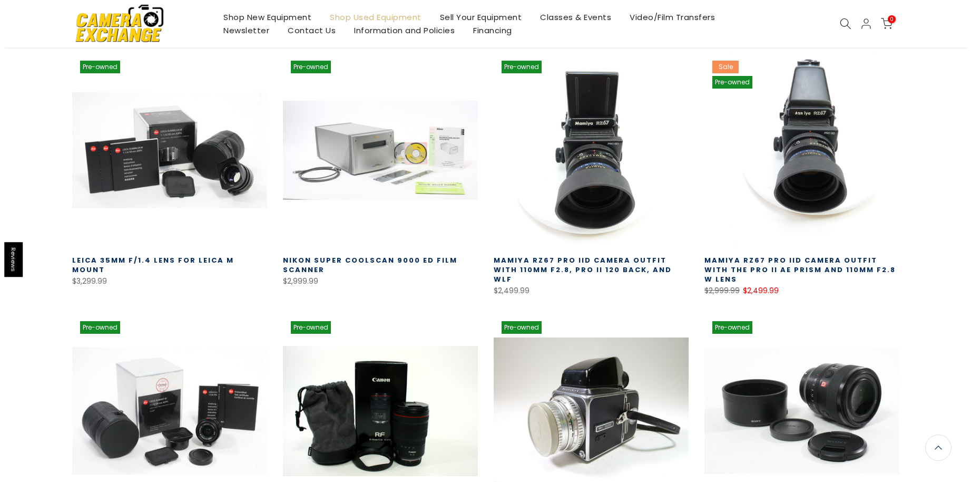
scroll to position [9, 0]
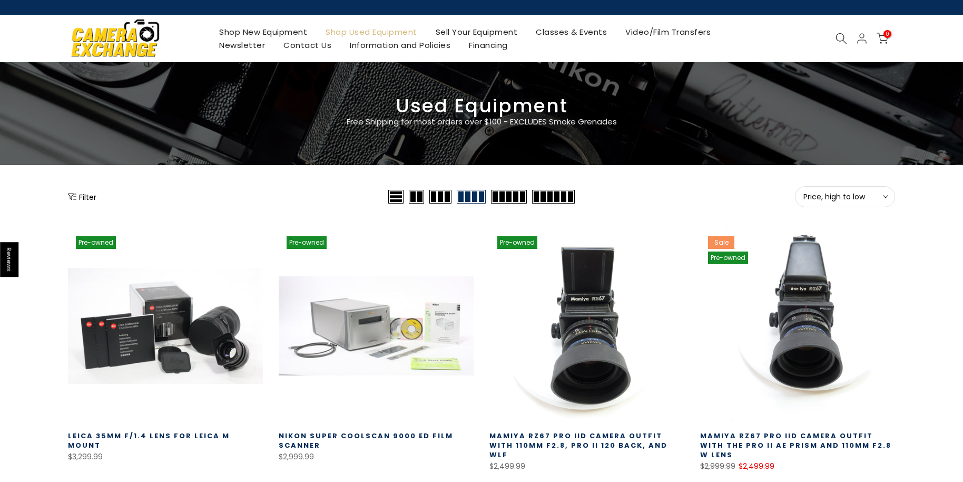
click at [86, 197] on button "Filter" at bounding box center [82, 196] width 28 height 11
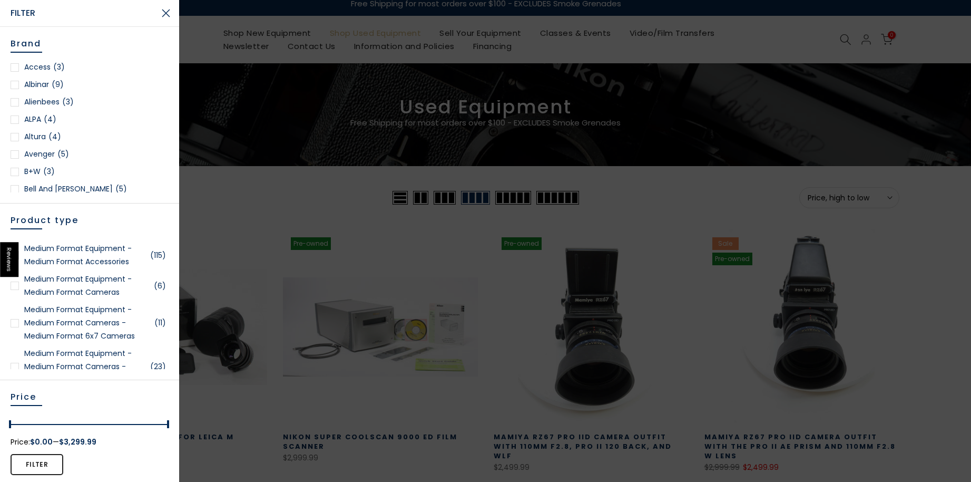
scroll to position [1757, 0]
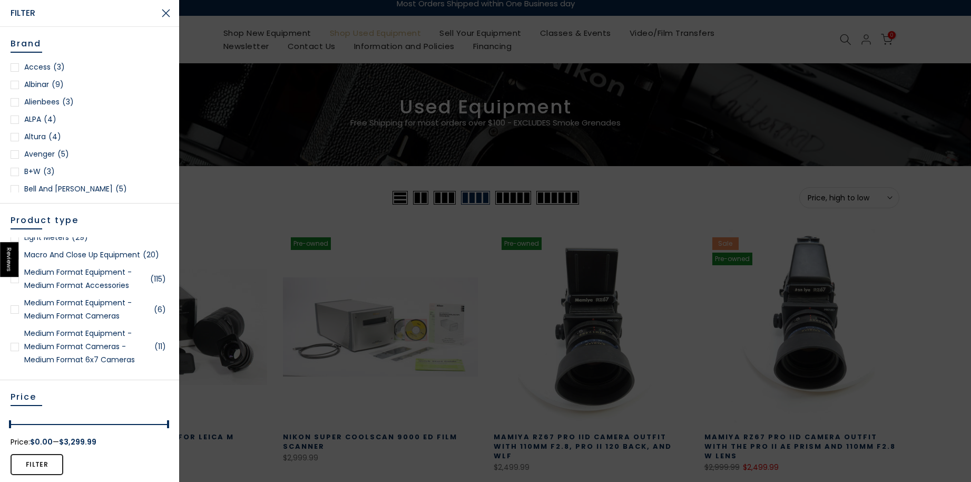
click at [15, 283] on div at bounding box center [15, 279] width 8 height 8
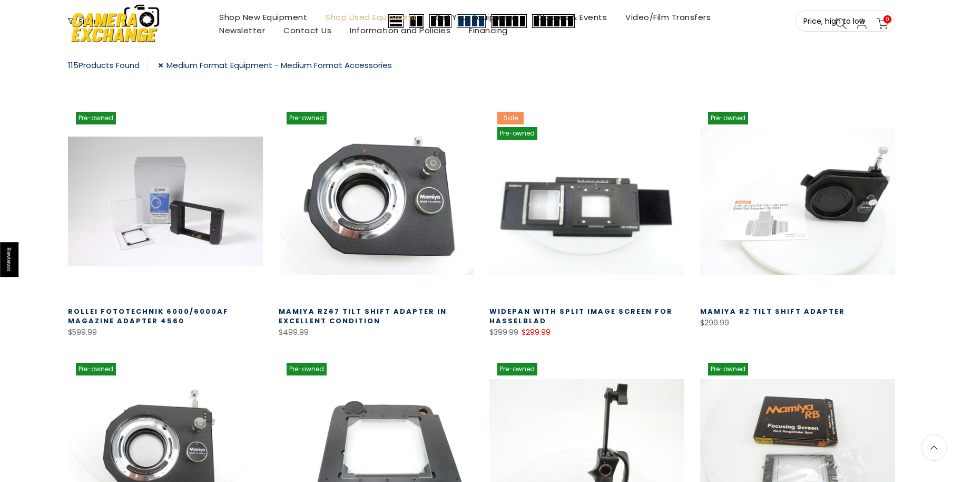
scroll to position [187, 0]
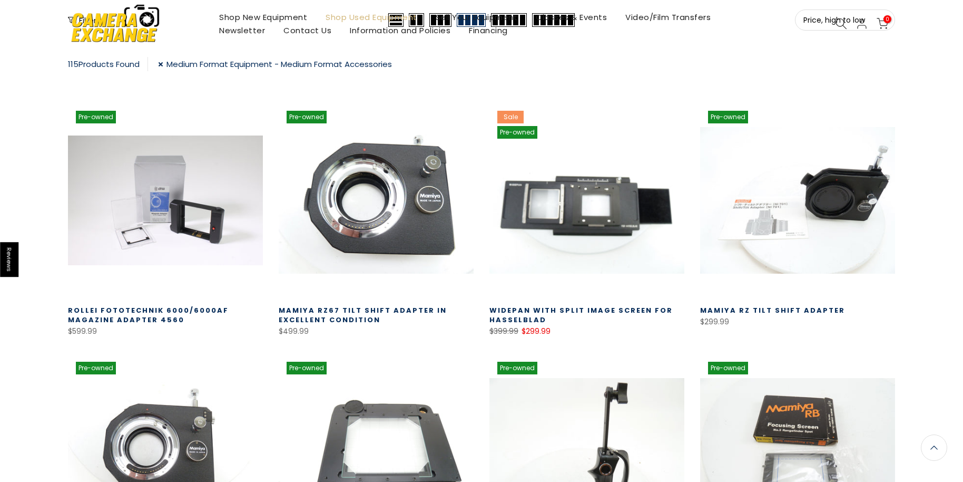
click at [171, 65] on link "Medium Format Equipment - Medium Format Accessories" at bounding box center [275, 64] width 234 height 14
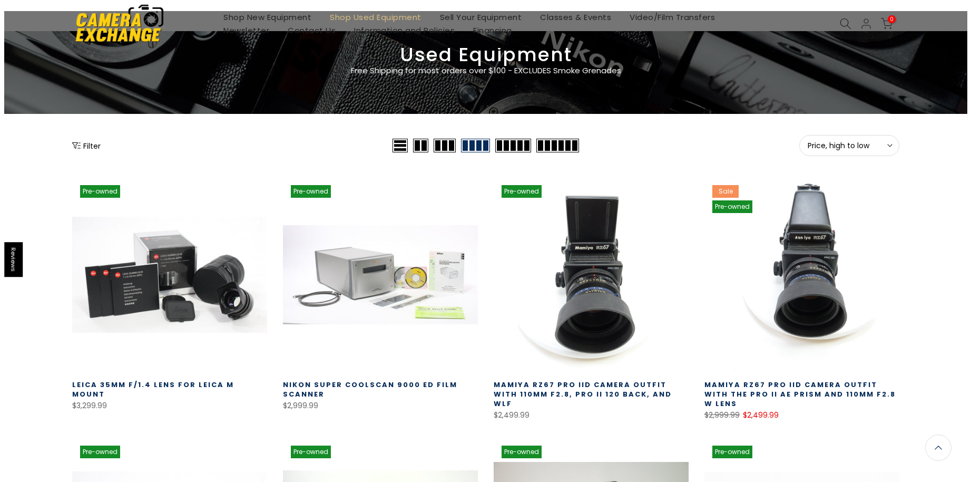
scroll to position [10, 0]
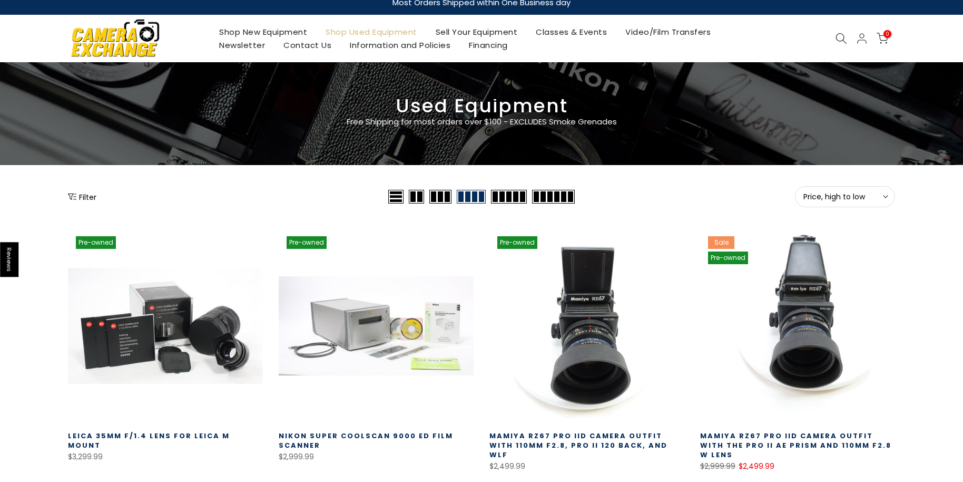
click at [77, 196] on button "Filter" at bounding box center [82, 196] width 28 height 11
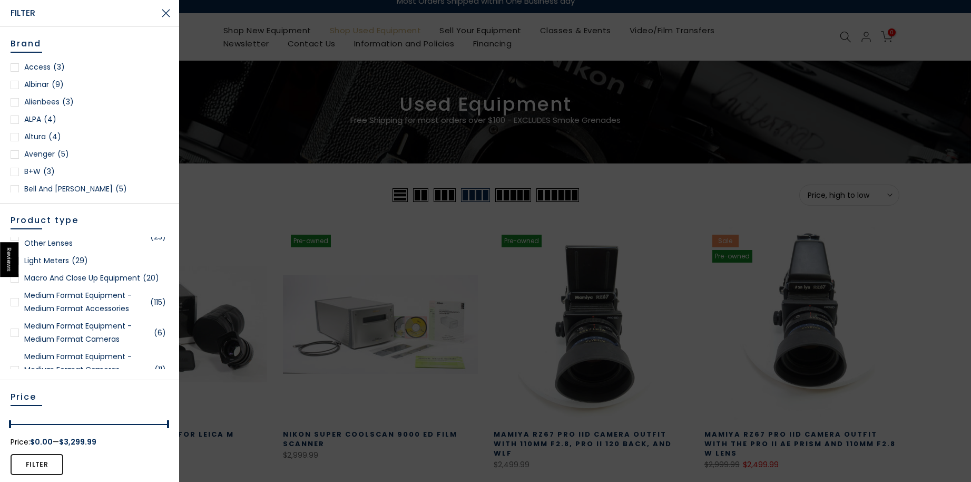
scroll to position [1757, 0]
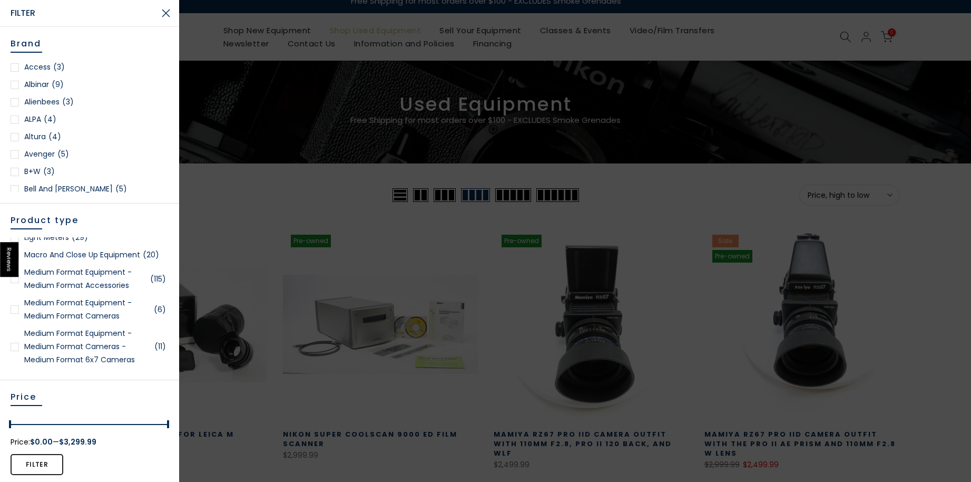
click at [15, 314] on div at bounding box center [15, 309] width 8 height 8
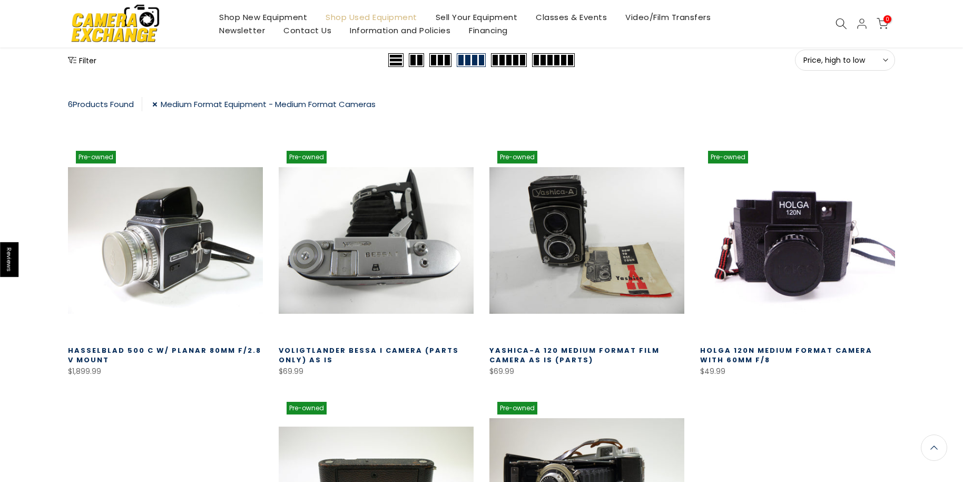
scroll to position [8, 0]
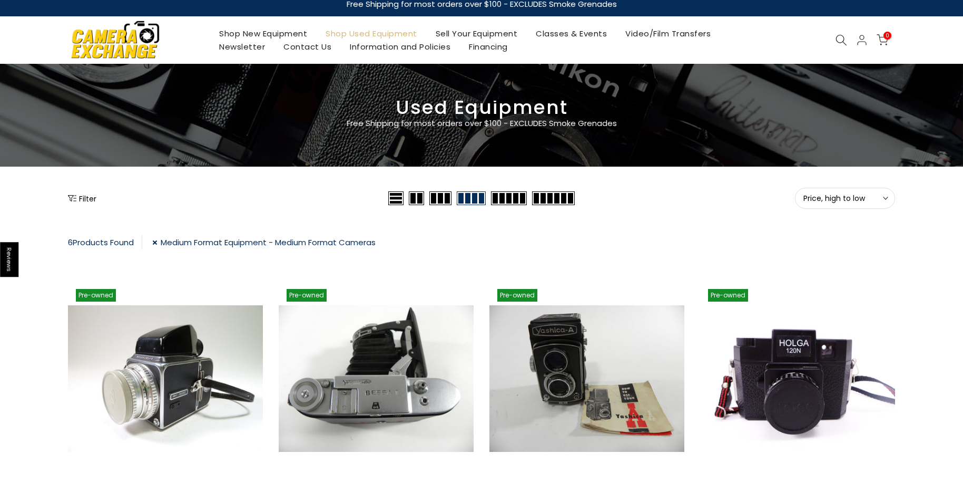
click at [160, 242] on link "Medium Format Equipment - Medium Format Cameras" at bounding box center [263, 242] width 223 height 14
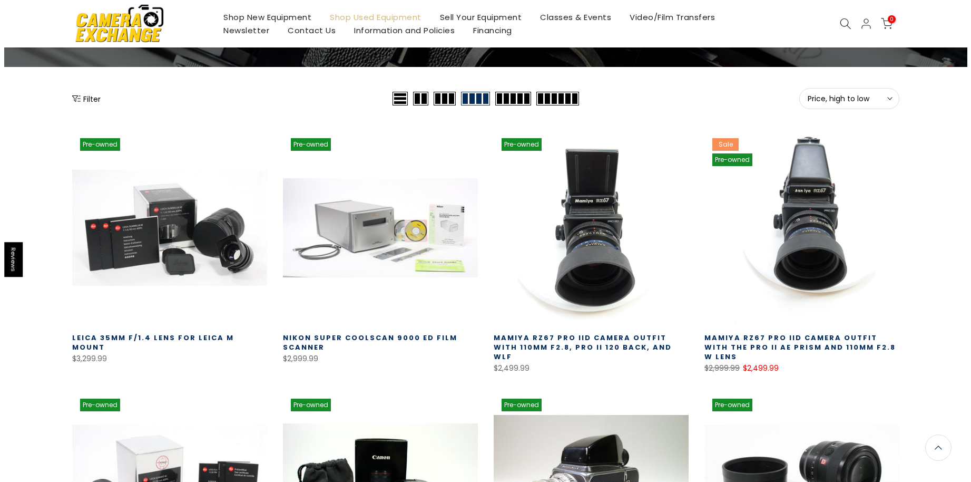
scroll to position [10, 0]
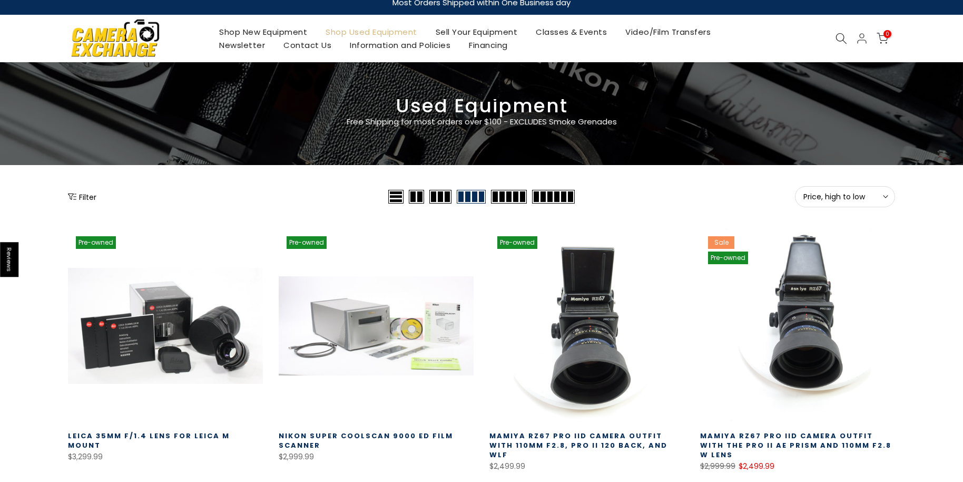
click at [82, 193] on button "Filter" at bounding box center [82, 196] width 28 height 11
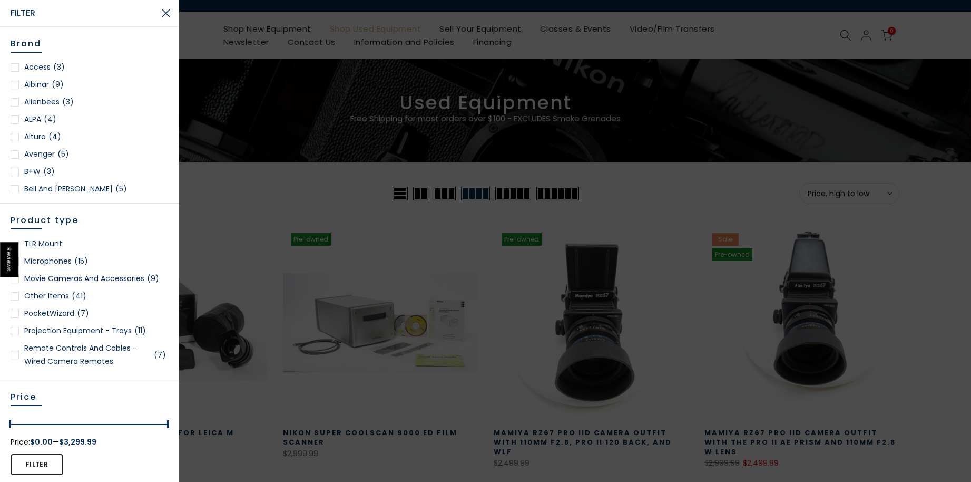
scroll to position [2284, 0]
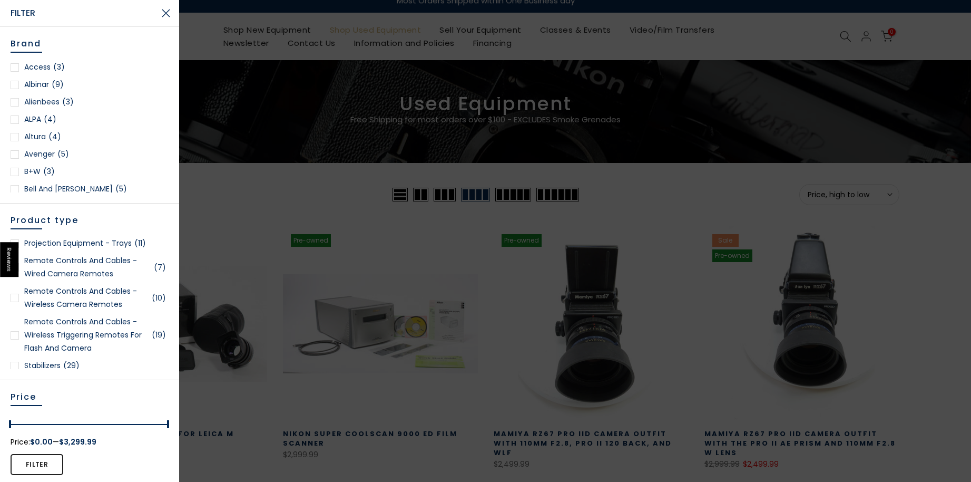
click at [14, 339] on div at bounding box center [15, 335] width 8 height 8
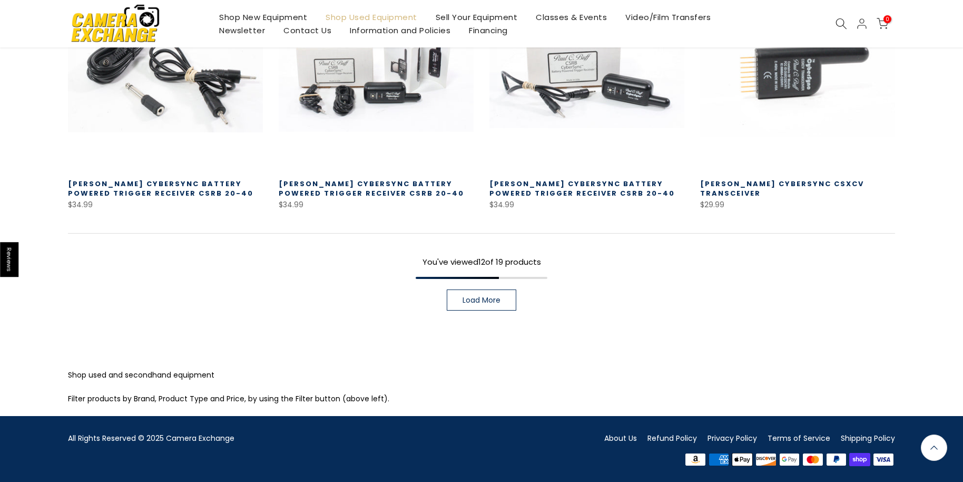
scroll to position [816, 0]
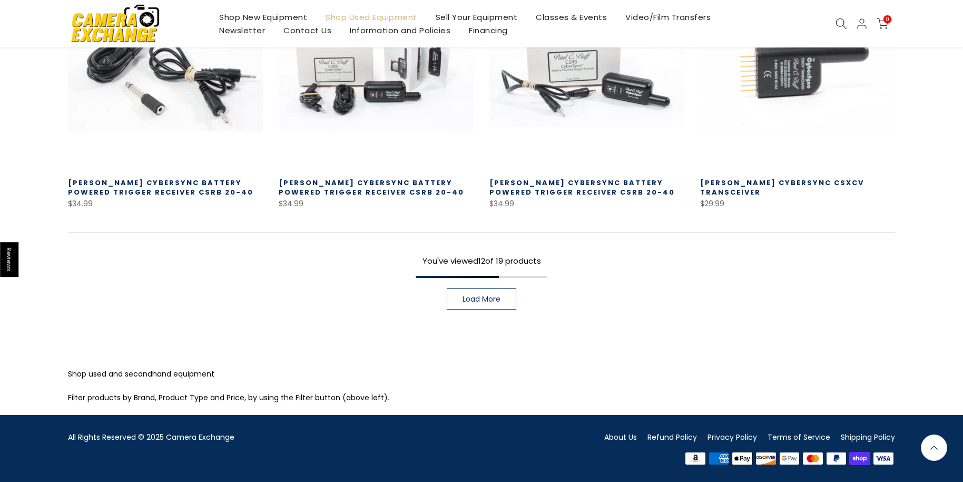
click at [470, 299] on span "Load More" at bounding box center [482, 298] width 38 height 7
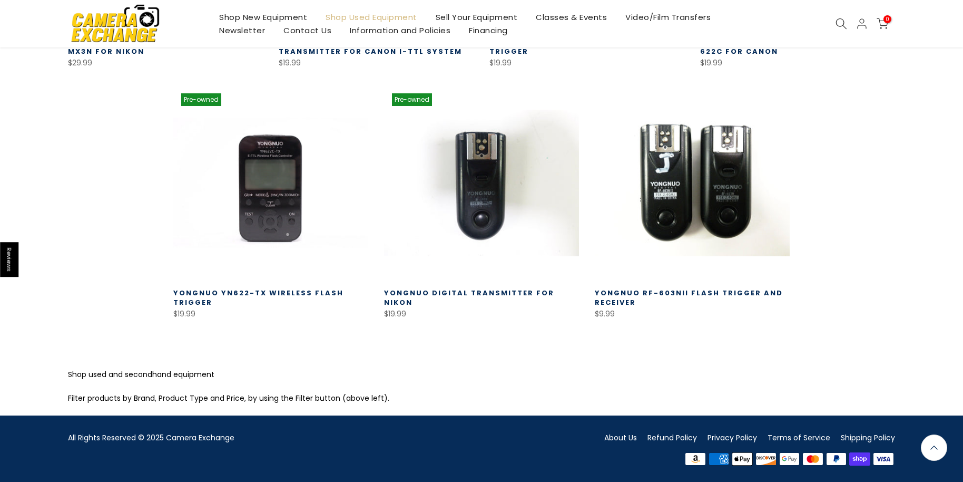
scroll to position [1209, 0]
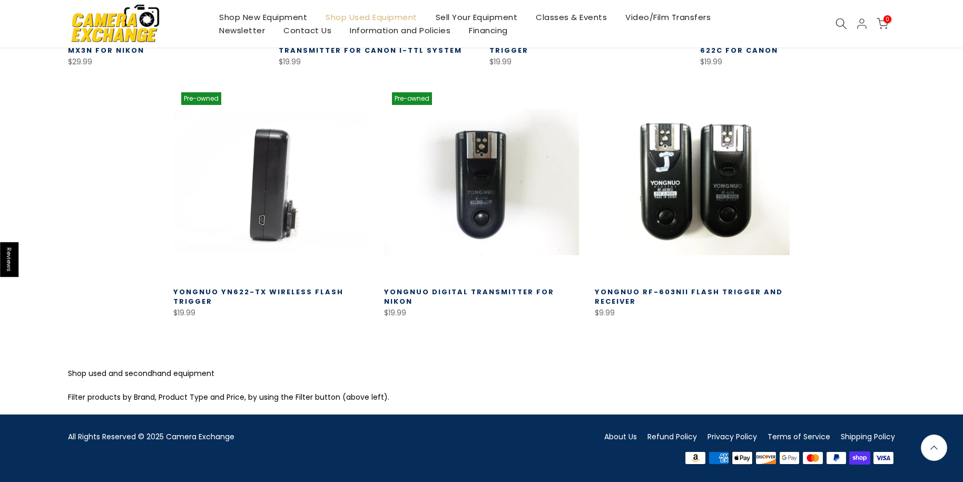
drag, startPoint x: 15, startPoint y: 1, endPoint x: 217, endPoint y: 90, distance: 220.4
click at [217, 91] on link at bounding box center [270, 181] width 195 height 195
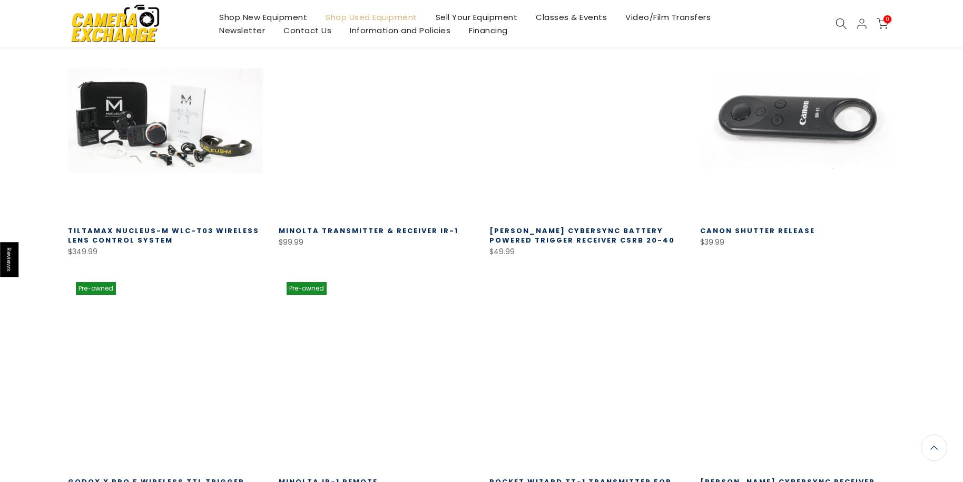
scroll to position [0, 0]
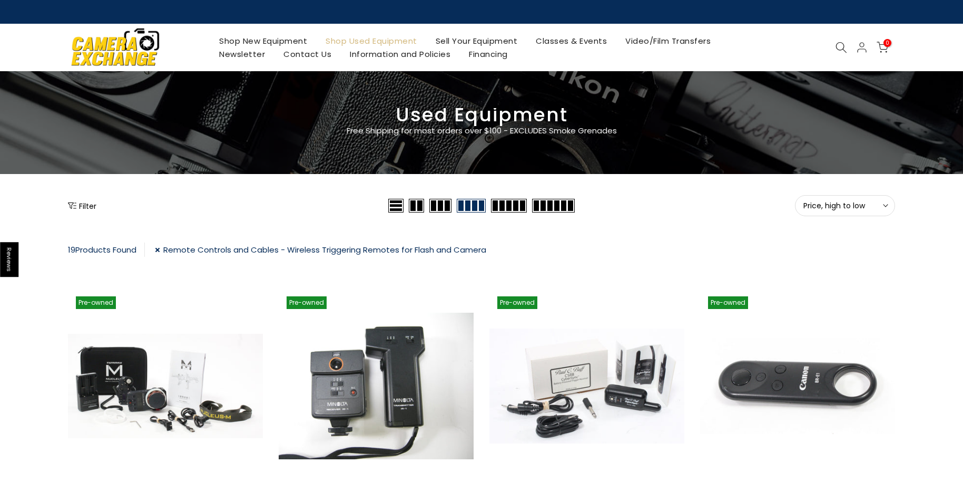
click at [165, 248] on link "Remote Controls and Cables - Wireless Triggering Remotes for Flash and Camera" at bounding box center [320, 249] width 331 height 14
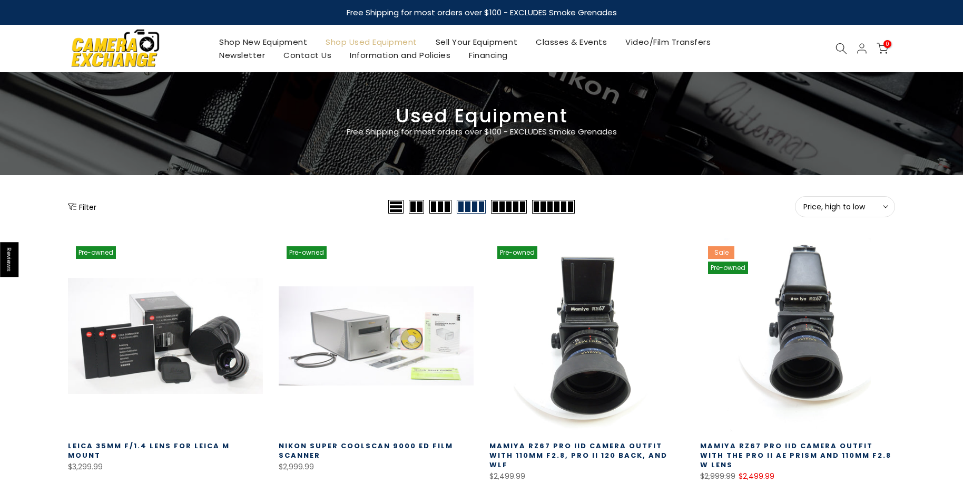
click at [91, 207] on button "Filter" at bounding box center [82, 206] width 28 height 11
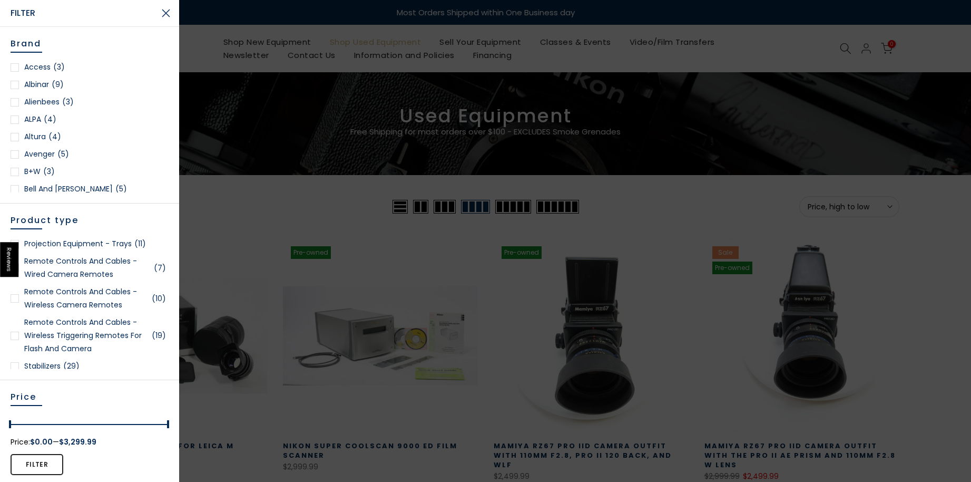
scroll to position [2284, 0]
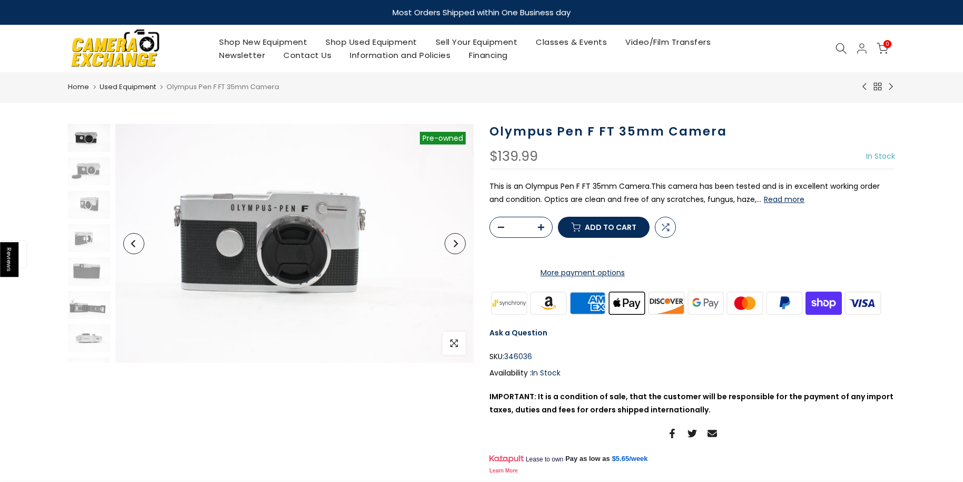
click at [764, 201] on button "Read more" at bounding box center [784, 198] width 41 height 9
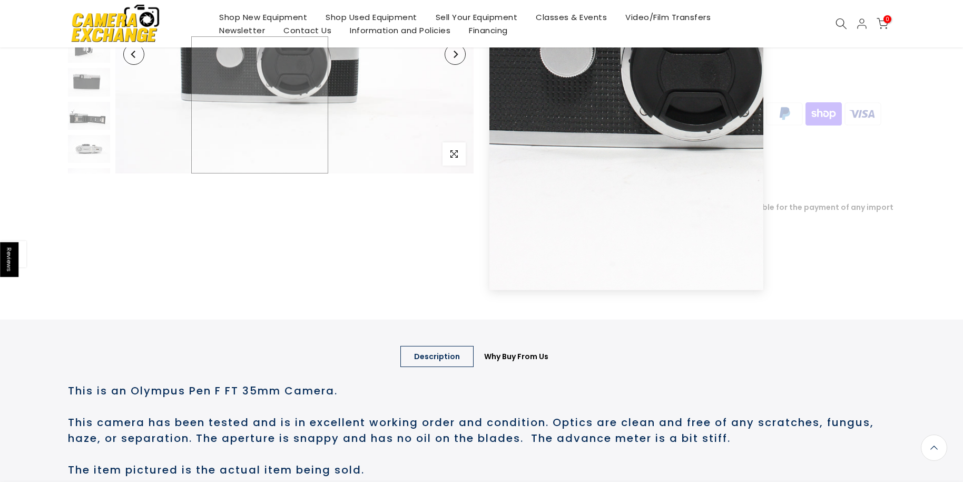
scroll to position [23, 0]
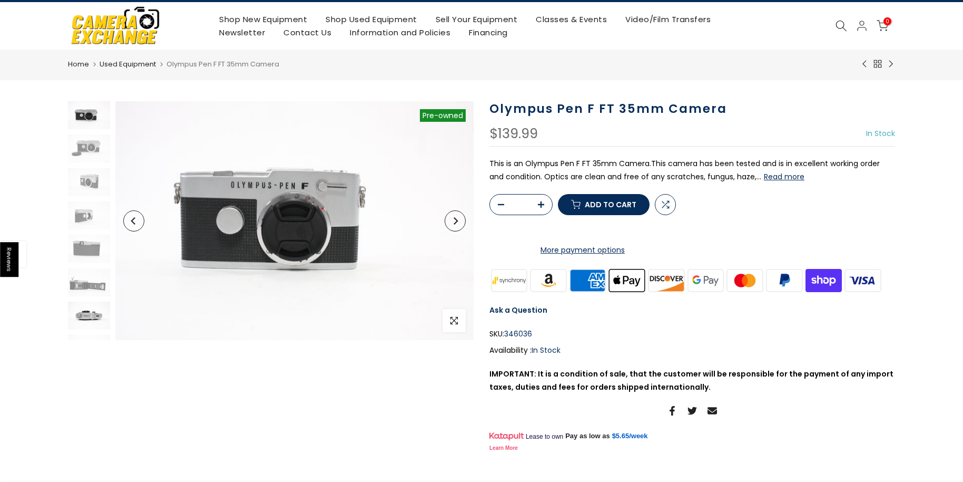
click at [90, 316] on img at bounding box center [89, 315] width 42 height 28
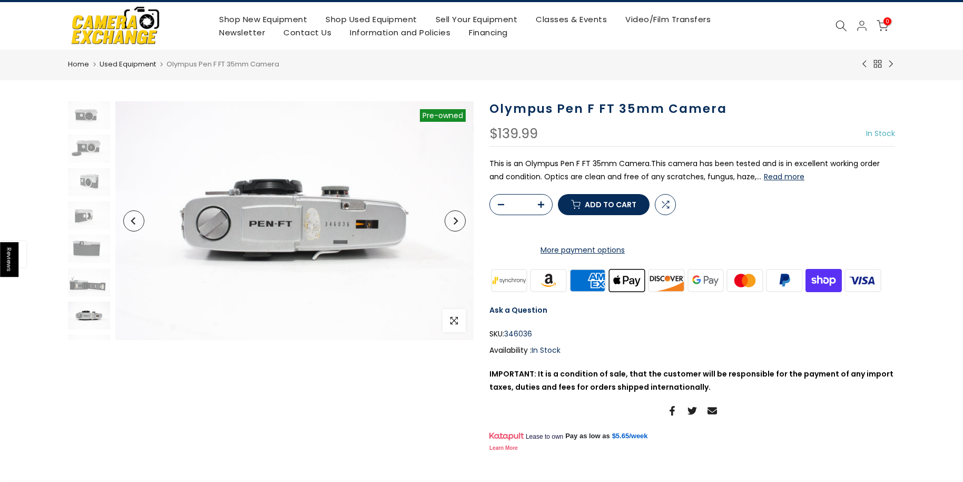
scroll to position [23, 0]
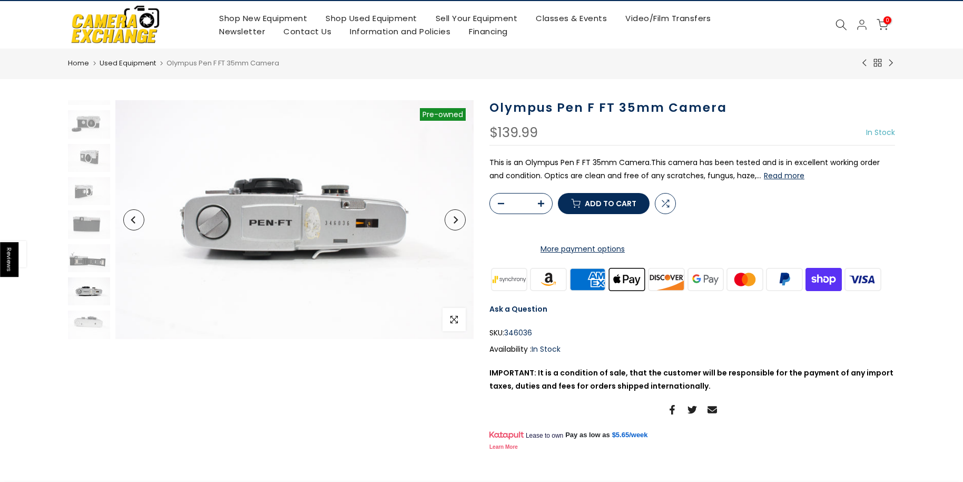
click at [90, 283] on img at bounding box center [89, 291] width 42 height 28
click at [85, 290] on img at bounding box center [89, 291] width 42 height 28
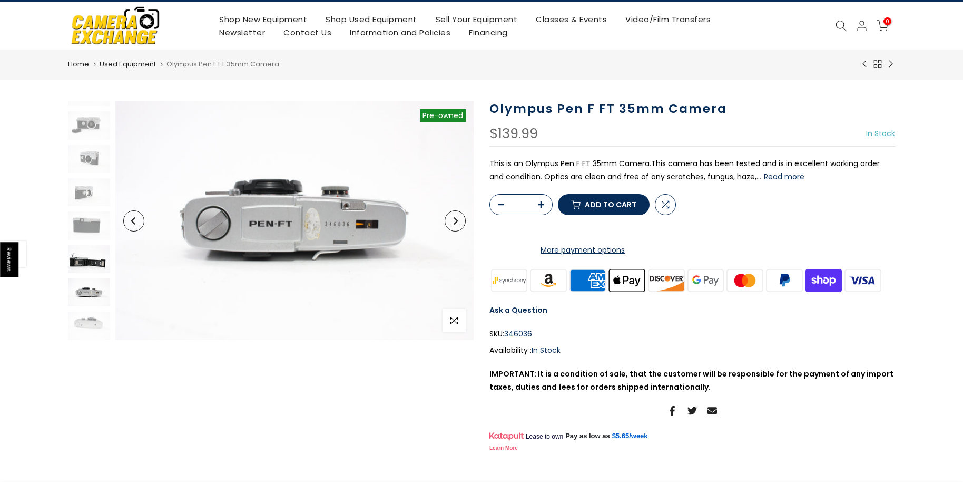
click at [88, 255] on img at bounding box center [89, 259] width 42 height 28
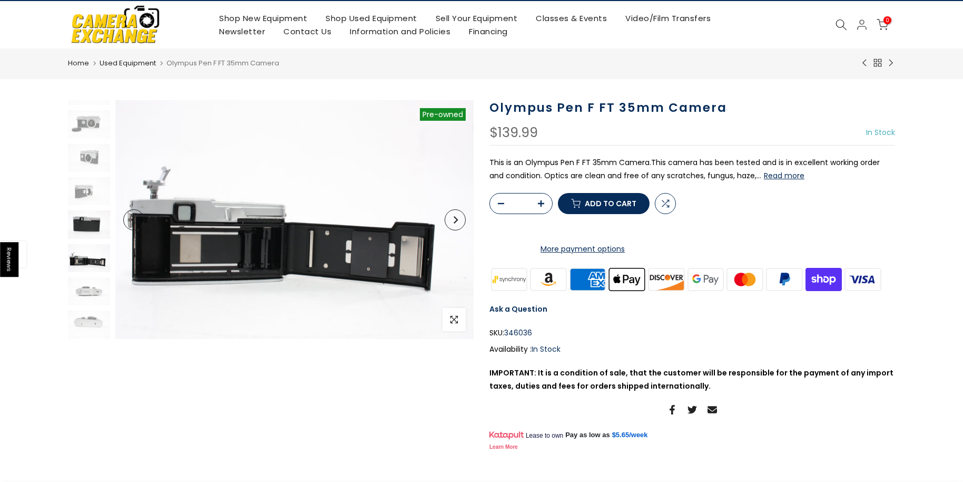
click at [90, 223] on img at bounding box center [89, 224] width 42 height 28
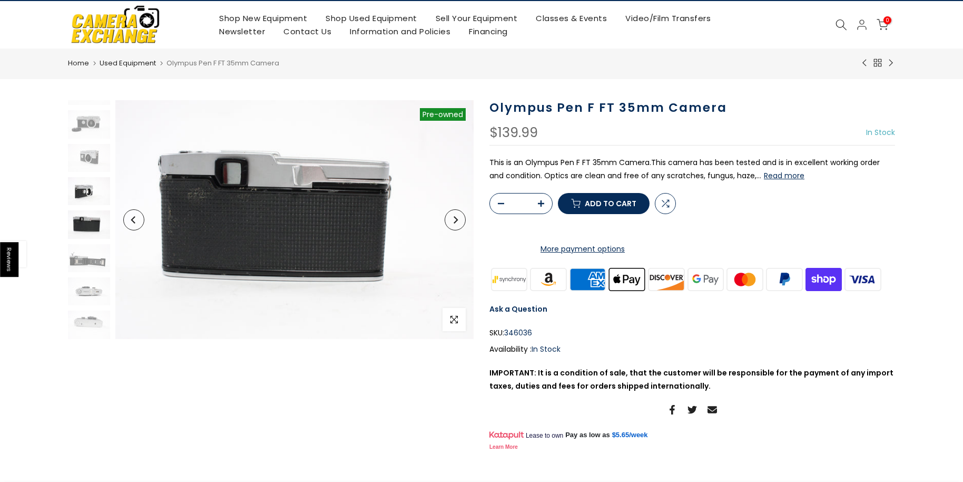
click at [86, 184] on img at bounding box center [89, 191] width 42 height 28
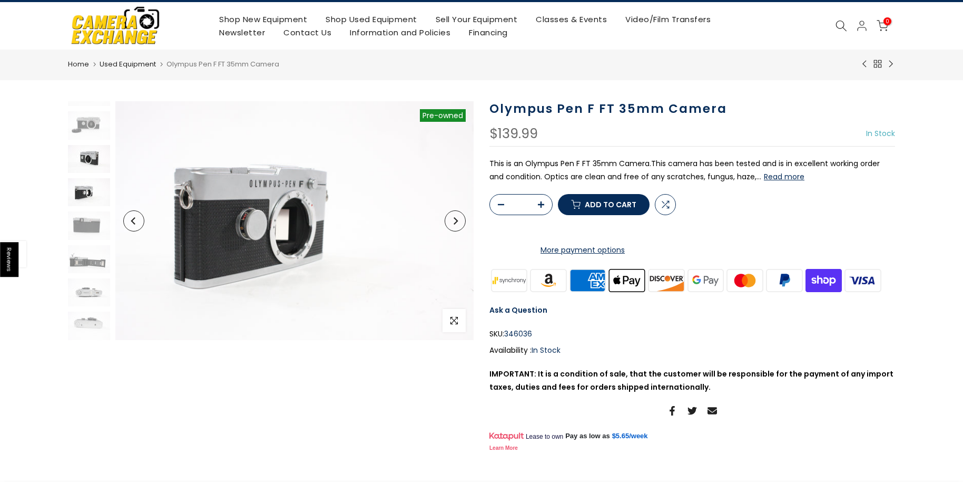
click at [94, 160] on img at bounding box center [89, 159] width 42 height 28
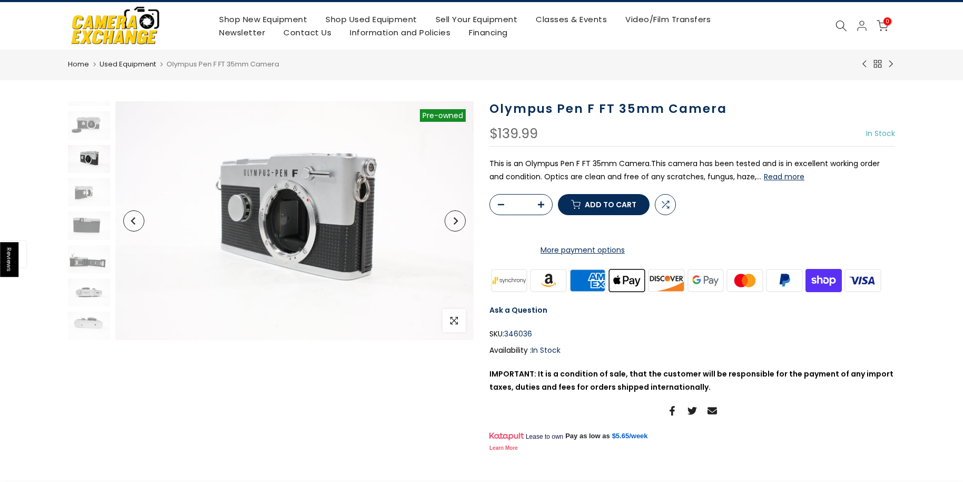
scroll to position [14, 0]
click at [92, 131] on img at bounding box center [89, 134] width 42 height 28
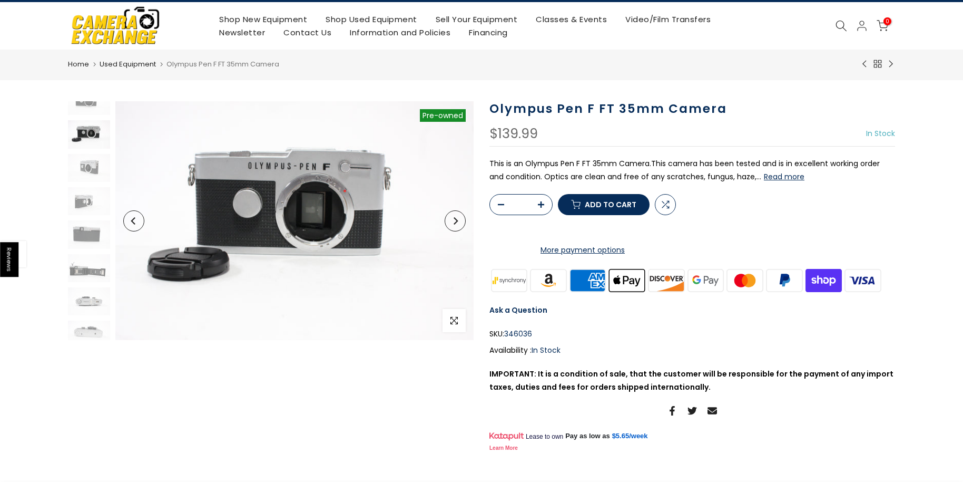
scroll to position [0, 0]
click at [77, 114] on img at bounding box center [89, 115] width 42 height 28
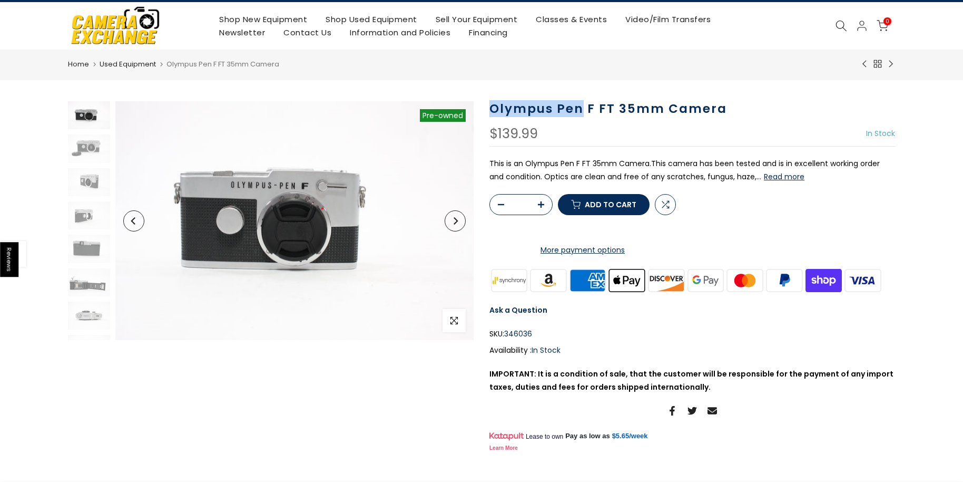
drag, startPoint x: 492, startPoint y: 109, endPoint x: 582, endPoint y: 104, distance: 90.2
click at [582, 104] on h1 "Olympus Pen F FT 35mm Camera" at bounding box center [693, 108] width 406 height 15
copy h1 "Olympus Pen"
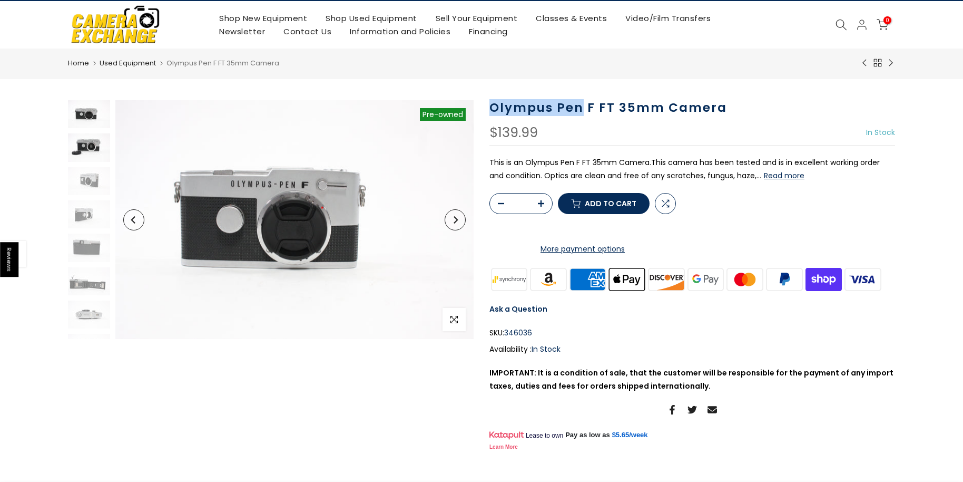
click at [87, 147] on img at bounding box center [89, 147] width 42 height 28
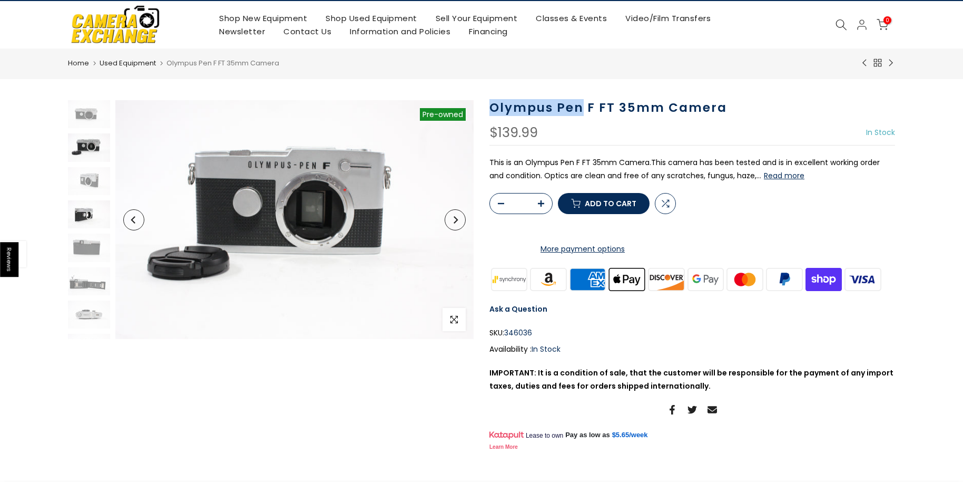
click at [88, 203] on img at bounding box center [89, 214] width 42 height 28
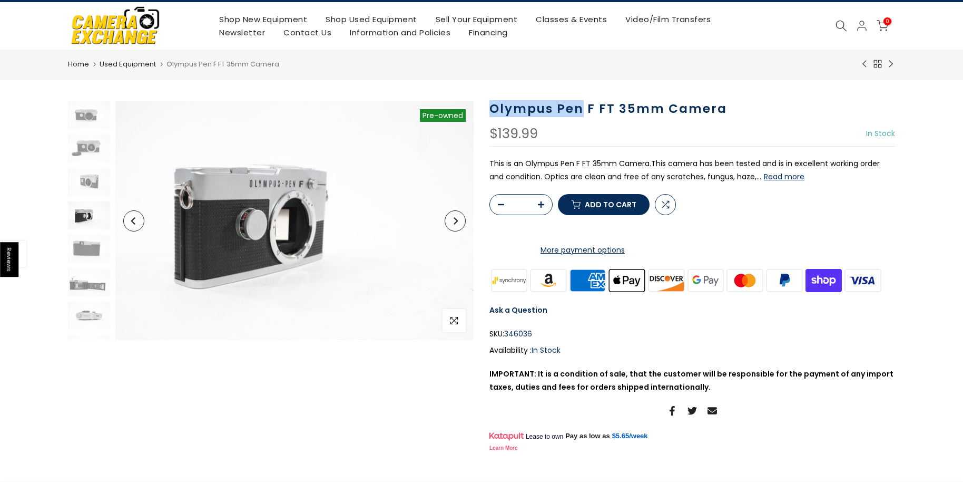
scroll to position [23, 0]
click at [87, 231] on img at bounding box center [89, 225] width 42 height 28
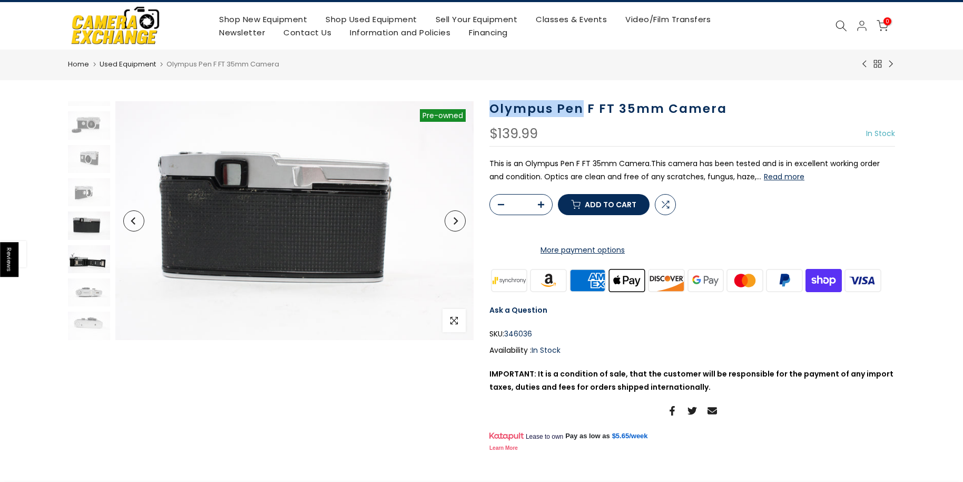
click at [84, 249] on img at bounding box center [89, 259] width 42 height 28
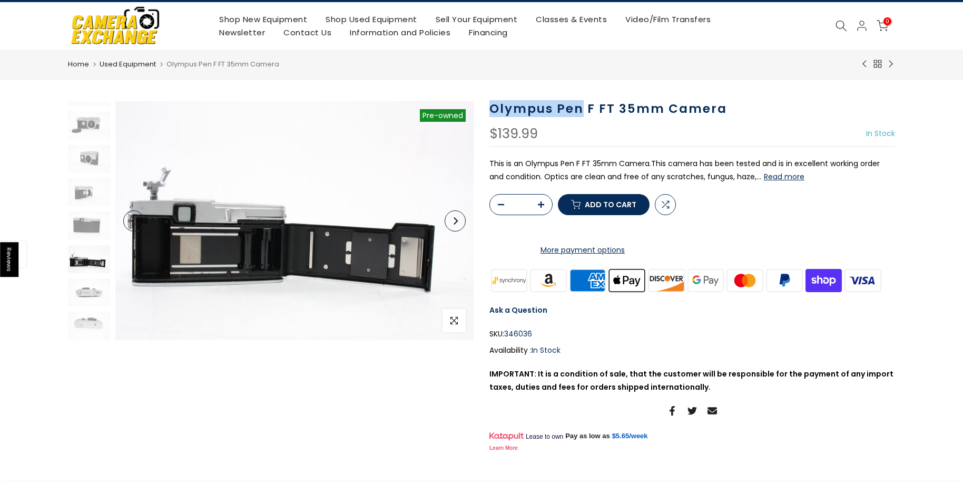
click at [90, 269] on img at bounding box center [89, 259] width 42 height 28
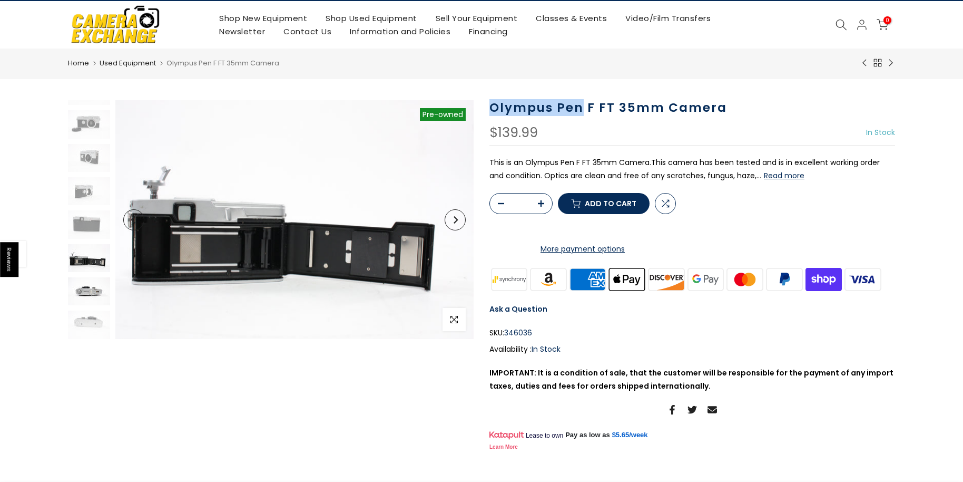
click at [89, 297] on img at bounding box center [89, 291] width 42 height 28
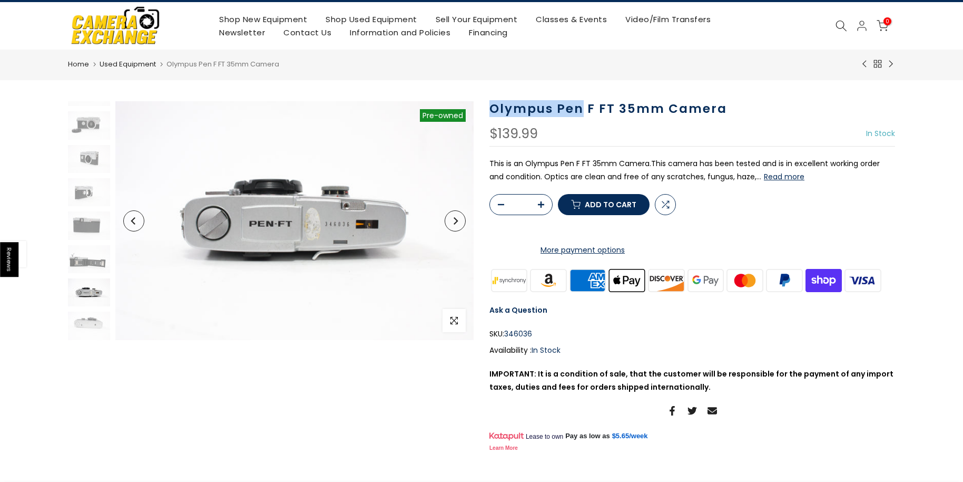
click at [85, 287] on img at bounding box center [89, 292] width 42 height 28
click at [76, 323] on img at bounding box center [89, 325] width 42 height 28
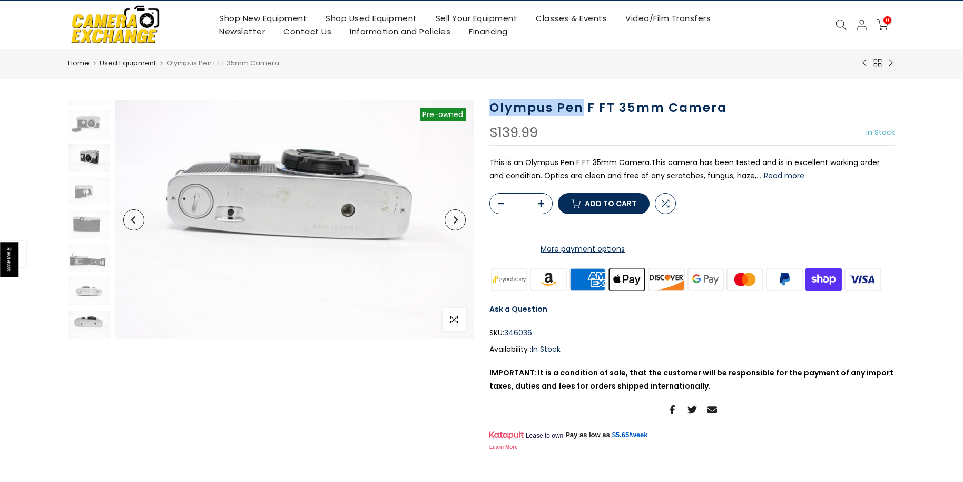
click at [91, 154] on img at bounding box center [89, 158] width 42 height 28
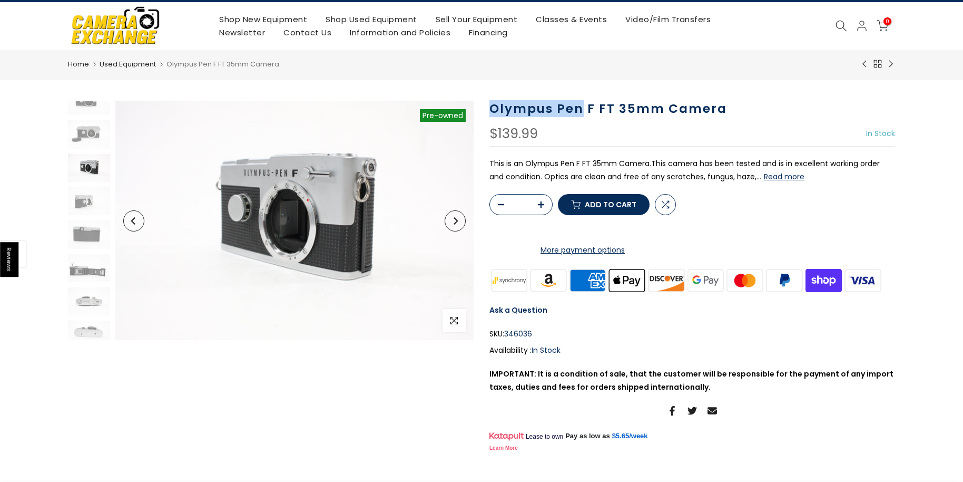
click at [87, 163] on img at bounding box center [89, 168] width 42 height 28
click at [91, 160] on img at bounding box center [89, 168] width 42 height 28
click at [87, 202] on img at bounding box center [89, 201] width 42 height 28
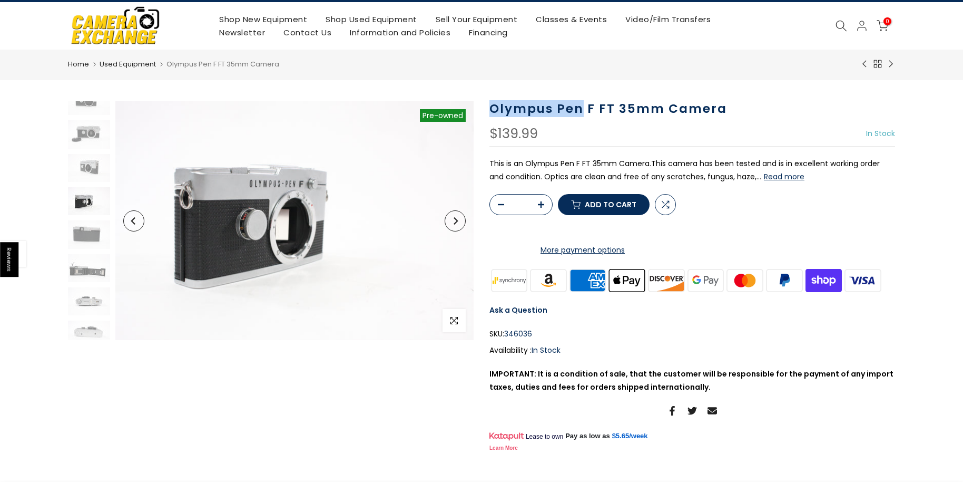
scroll to position [23, 0]
click at [89, 294] on img at bounding box center [89, 292] width 42 height 28
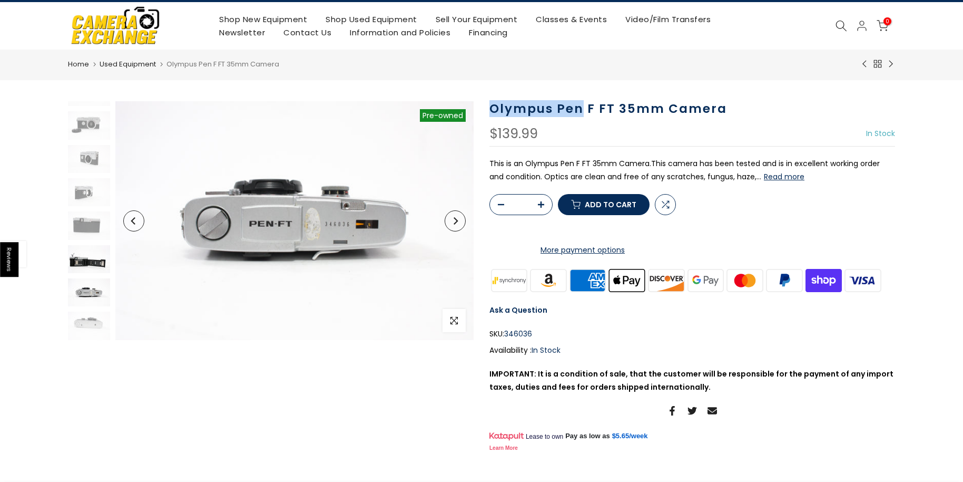
click at [84, 258] on img at bounding box center [89, 259] width 42 height 28
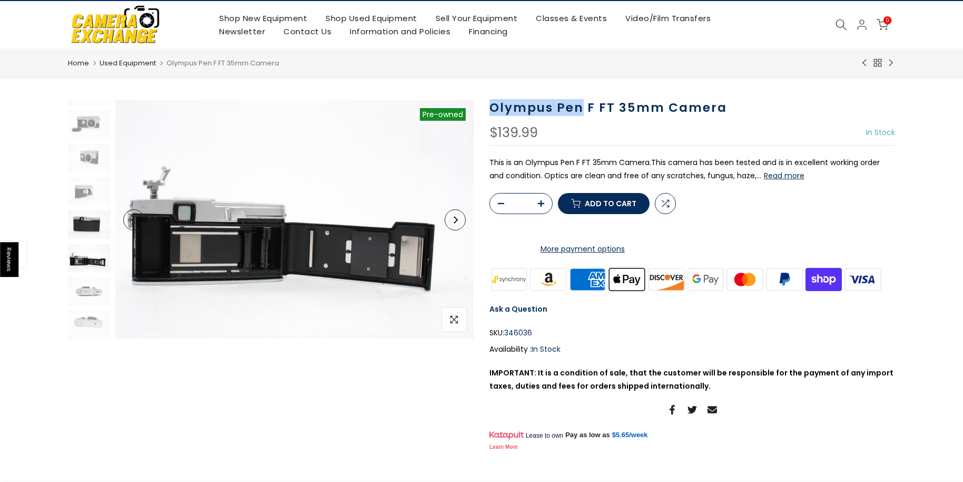
click at [83, 226] on img at bounding box center [89, 224] width 42 height 28
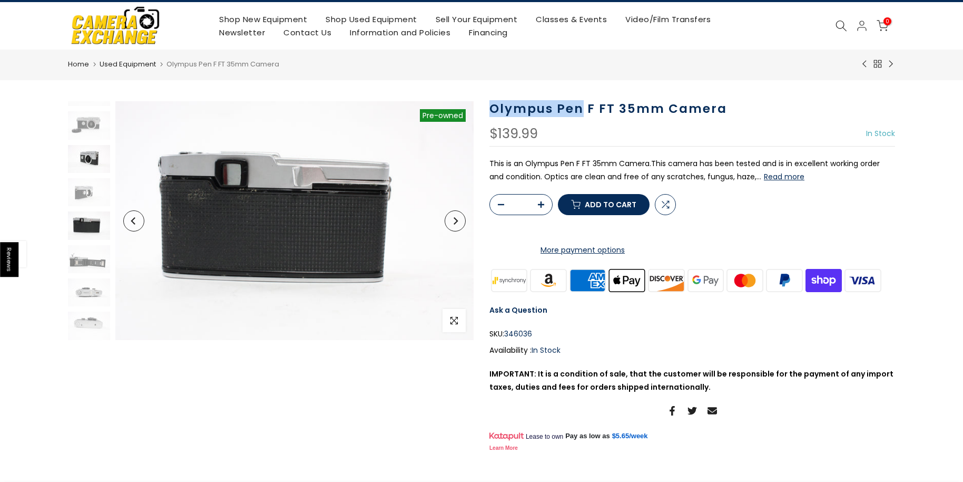
click at [85, 155] on img at bounding box center [89, 159] width 42 height 28
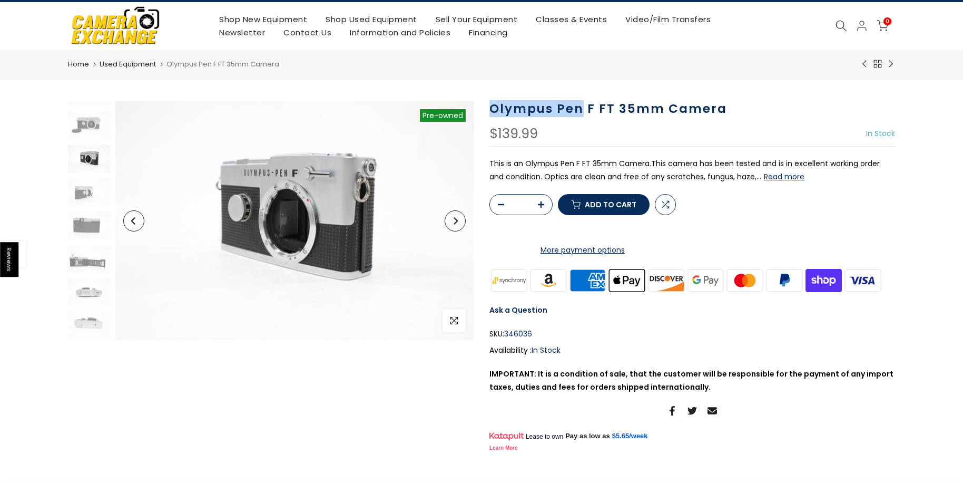
scroll to position [14, 0]
click at [80, 238] on img at bounding box center [89, 234] width 42 height 28
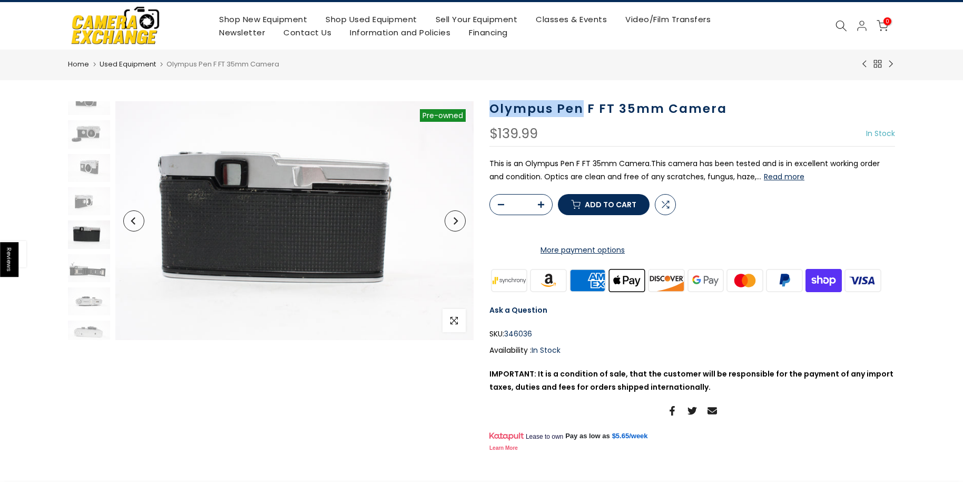
scroll to position [23, 0]
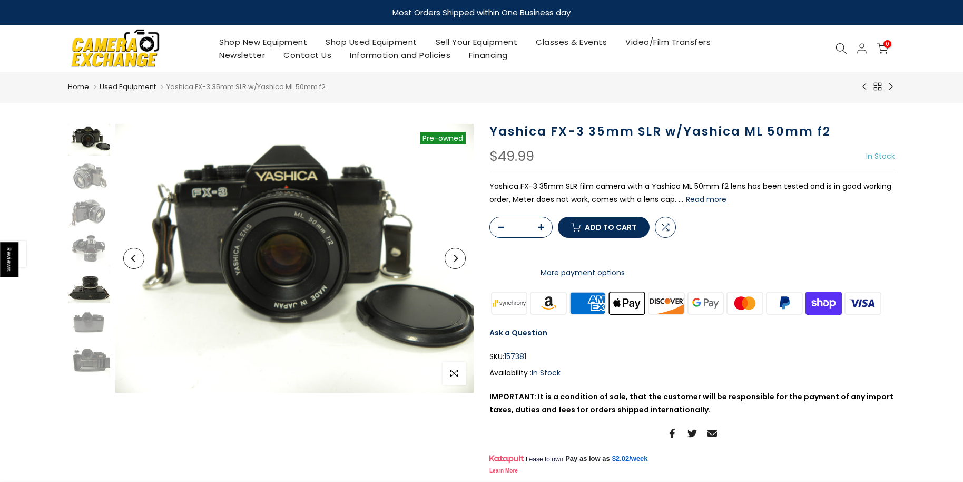
click at [91, 291] on img at bounding box center [89, 287] width 42 height 32
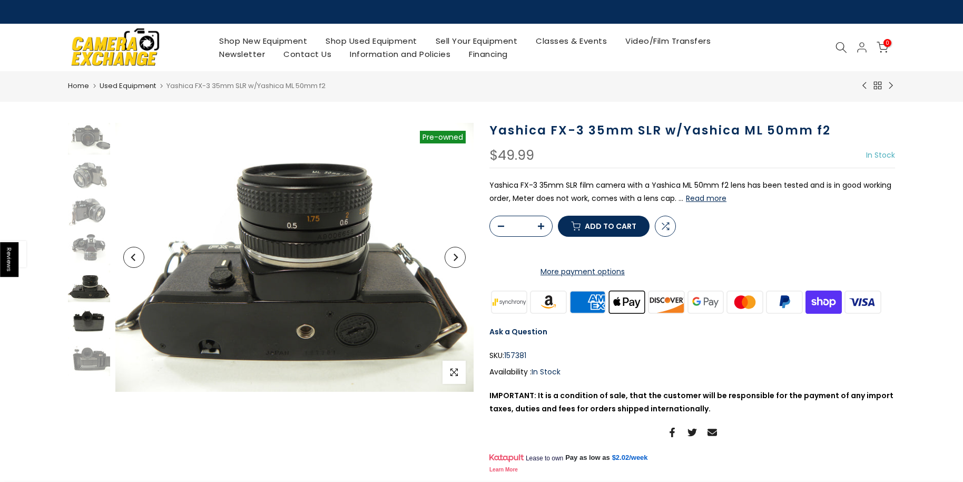
click at [99, 317] on img at bounding box center [89, 323] width 42 height 32
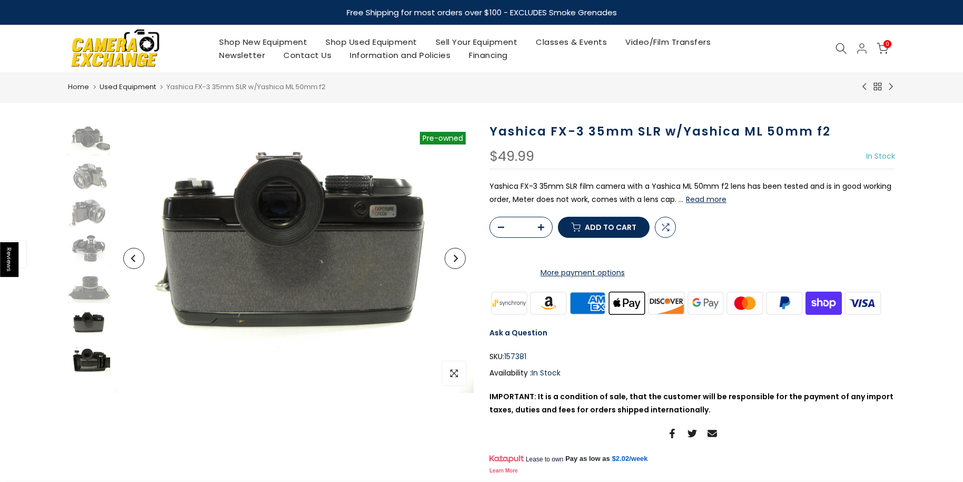
click at [90, 360] on img at bounding box center [89, 361] width 42 height 32
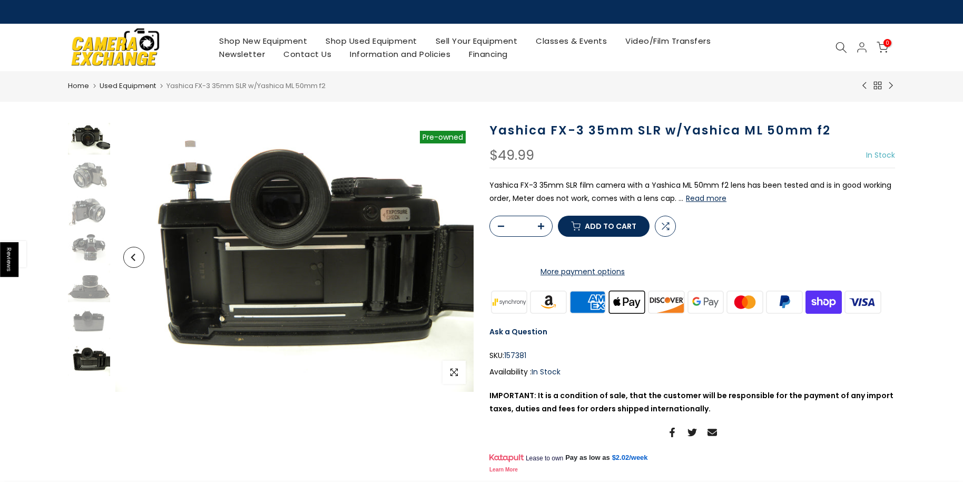
click at [81, 133] on img at bounding box center [89, 139] width 42 height 32
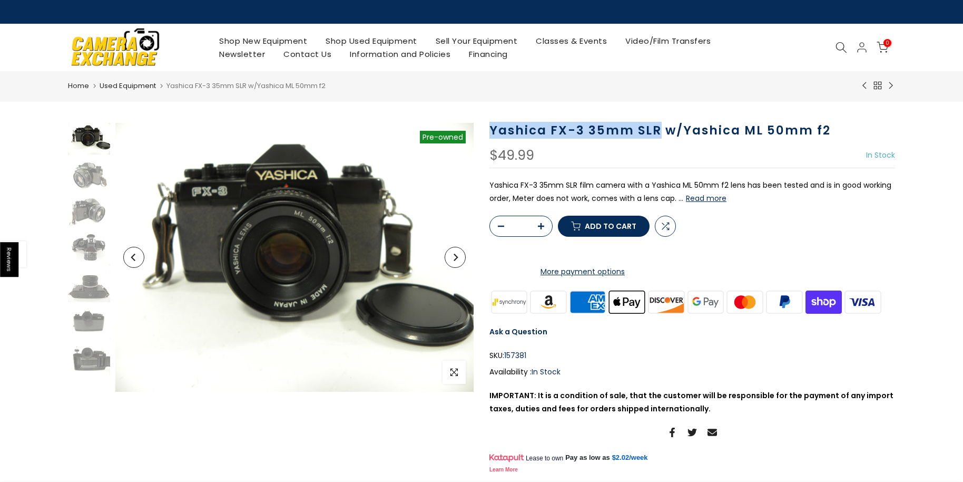
drag, startPoint x: 491, startPoint y: 133, endPoint x: 661, endPoint y: 126, distance: 170.9
click at [661, 126] on h1 "Yashica FX-3 35mm SLR w/Yashica ML 50mm f2" at bounding box center [693, 130] width 406 height 15
copy h1 "Yashica FX-3 35mm SLR"
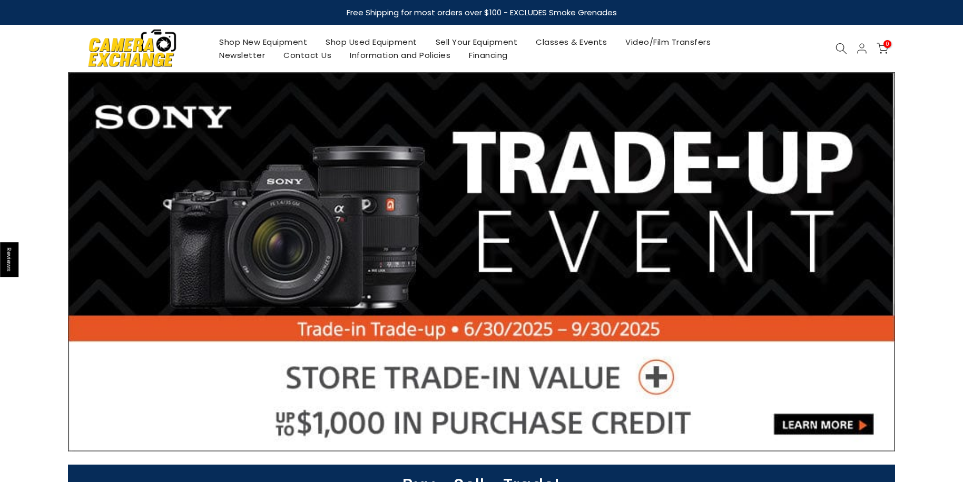
click at [840, 47] on icon at bounding box center [842, 49] width 12 height 12
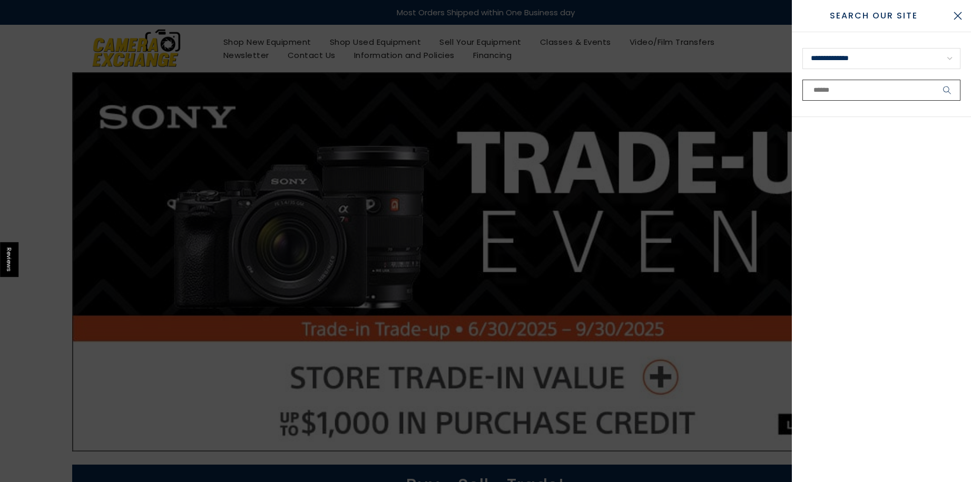
click at [836, 91] on input "text" at bounding box center [882, 90] width 158 height 21
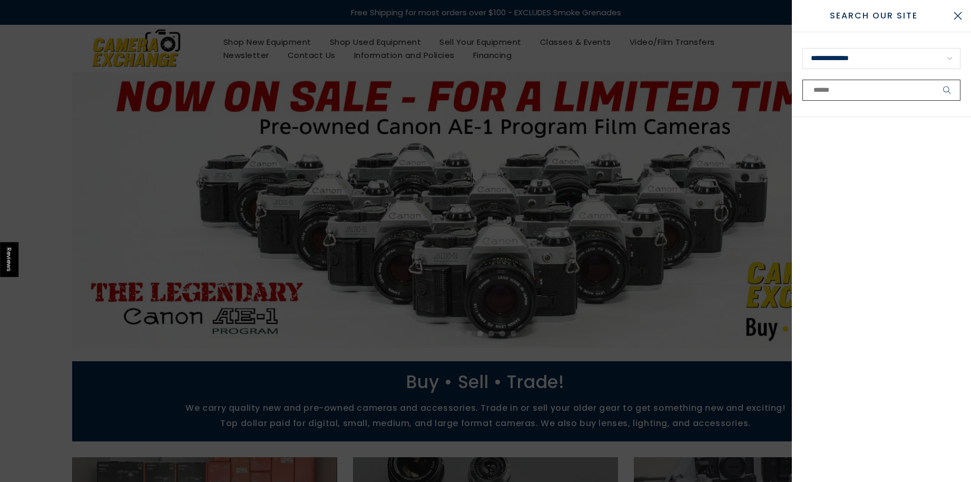
paste input "**********"
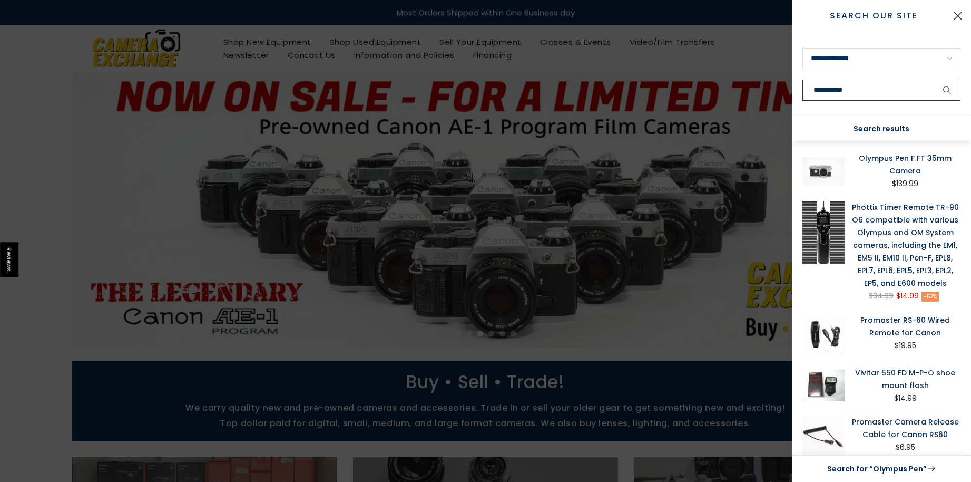
type input "**********"
click at [945, 91] on icon "submit" at bounding box center [947, 90] width 8 height 9
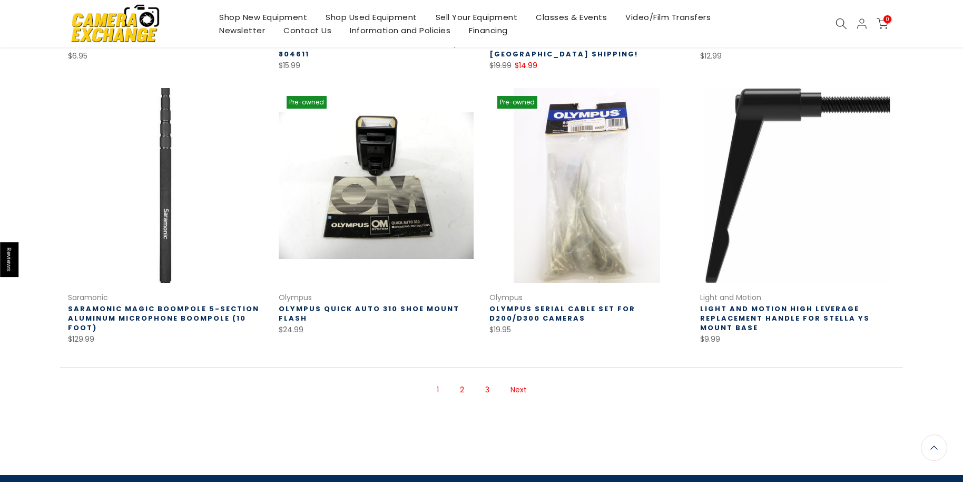
scroll to position [703, 0]
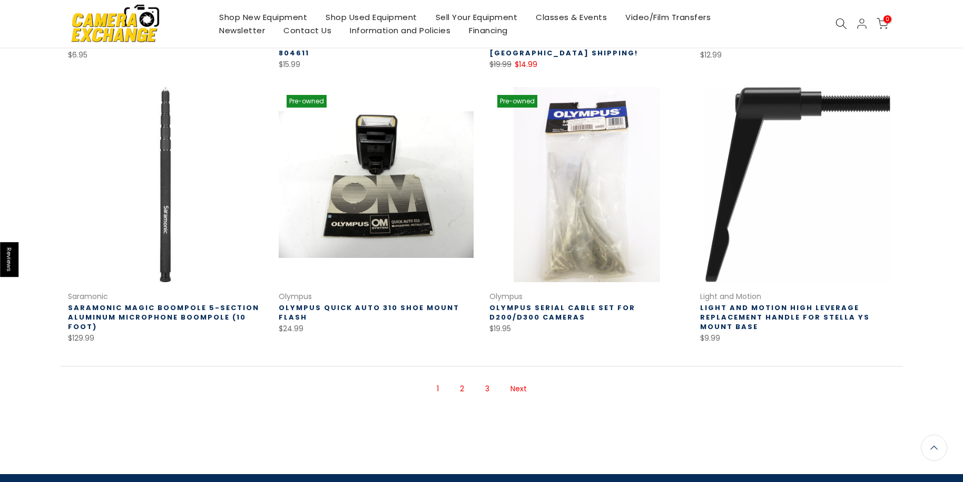
click at [460, 392] on link "2" at bounding box center [462, 388] width 15 height 18
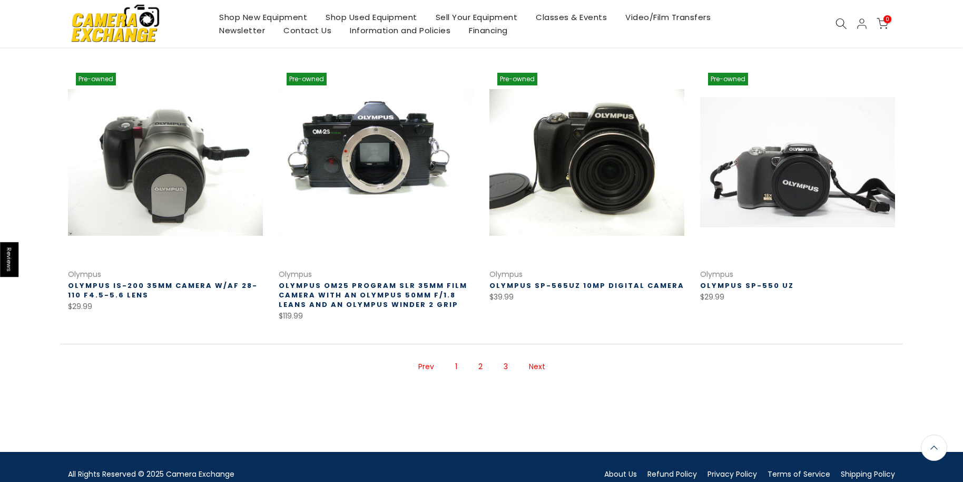
scroll to position [697, 0]
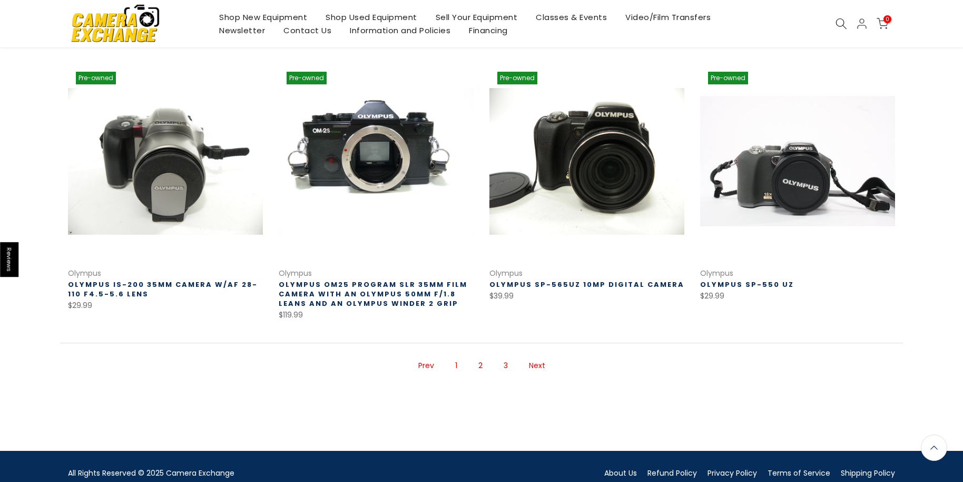
click at [506, 366] on link "3" at bounding box center [506, 365] width 15 height 18
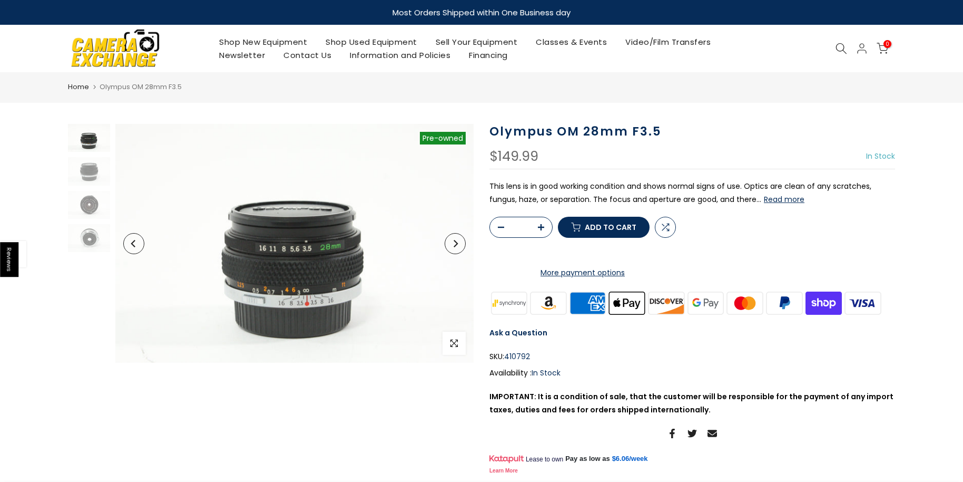
click at [793, 197] on button "Read more" at bounding box center [784, 198] width 41 height 9
click at [90, 173] on img at bounding box center [89, 171] width 42 height 28
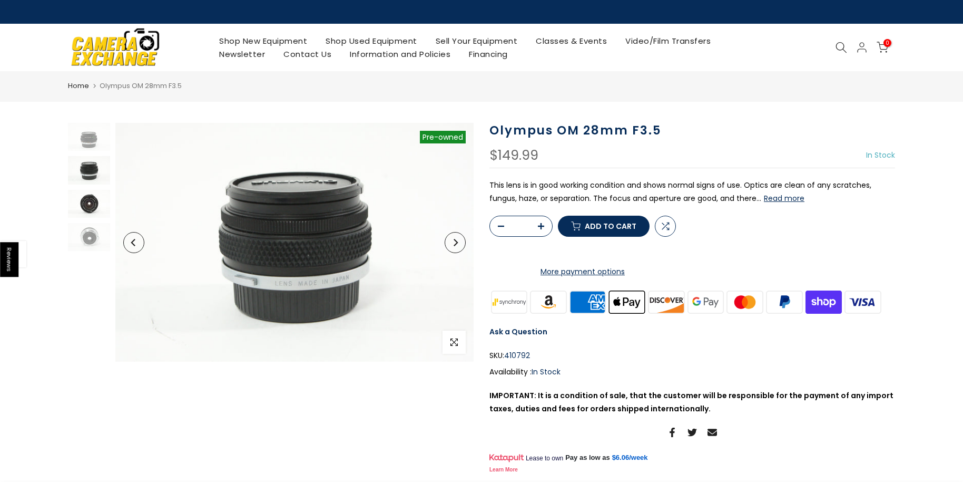
click at [87, 198] on img at bounding box center [89, 204] width 42 height 28
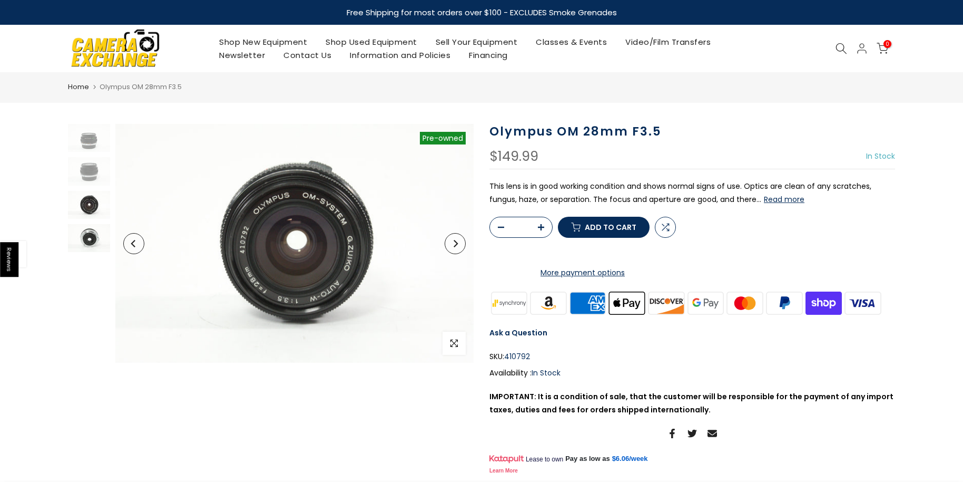
click at [90, 238] on img at bounding box center [89, 238] width 42 height 28
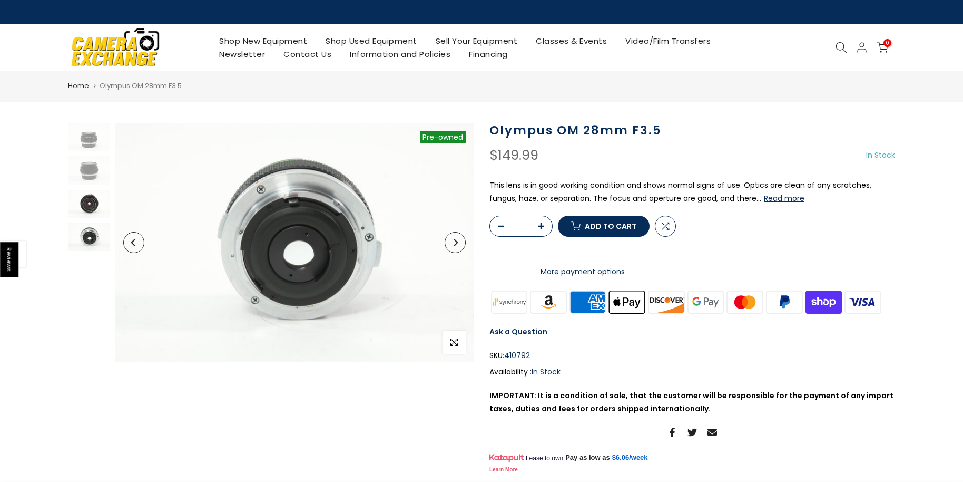
click at [90, 207] on img at bounding box center [89, 204] width 42 height 28
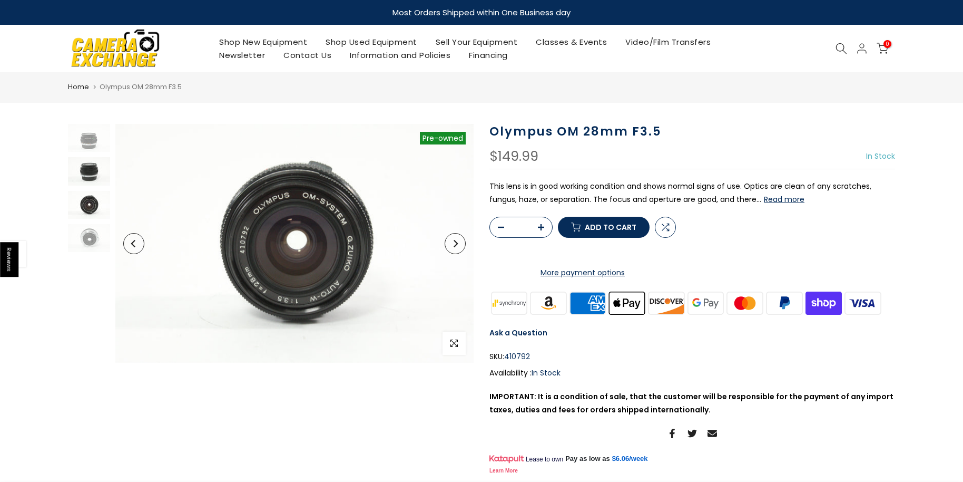
click at [83, 171] on img at bounding box center [89, 171] width 42 height 28
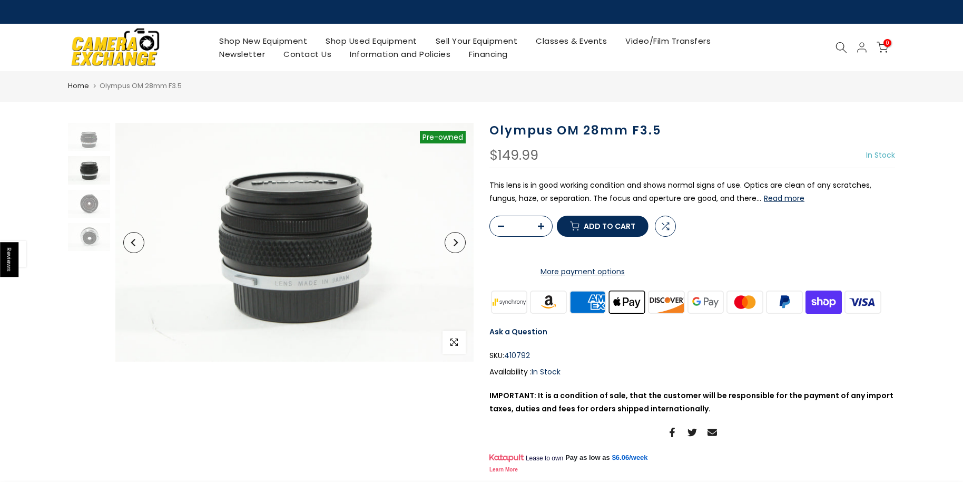
click at [782, 200] on button "Read more" at bounding box center [784, 197] width 41 height 9
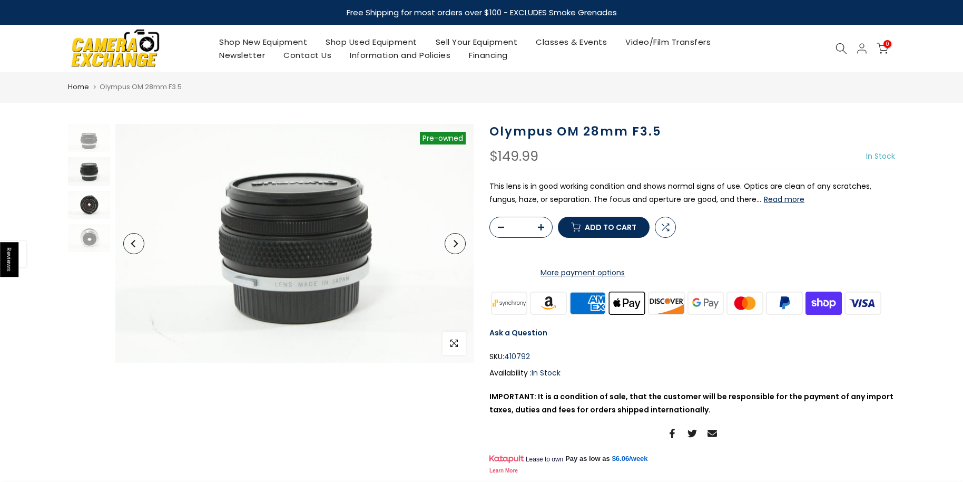
click at [91, 202] on img at bounding box center [89, 205] width 42 height 28
